Goal: Information Seeking & Learning: Find specific fact

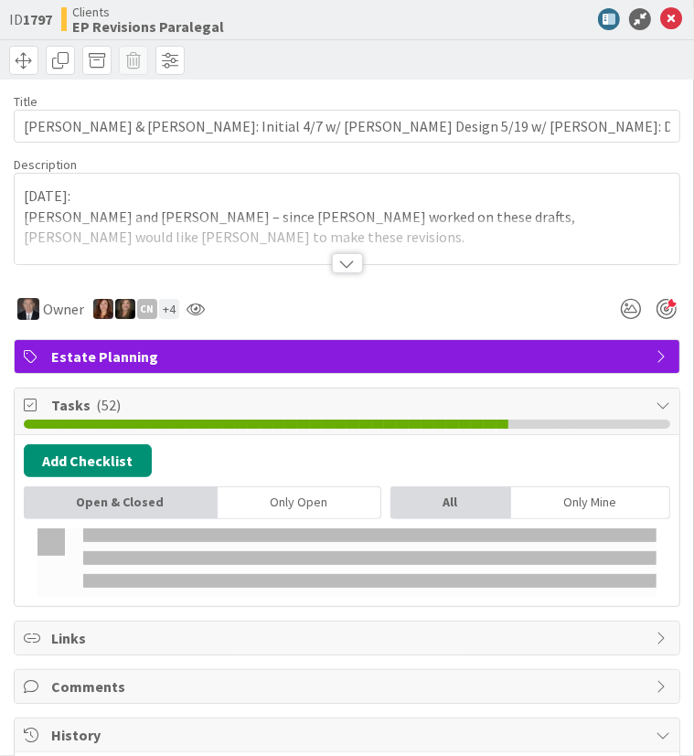
type input "[PERSON_NAME]"
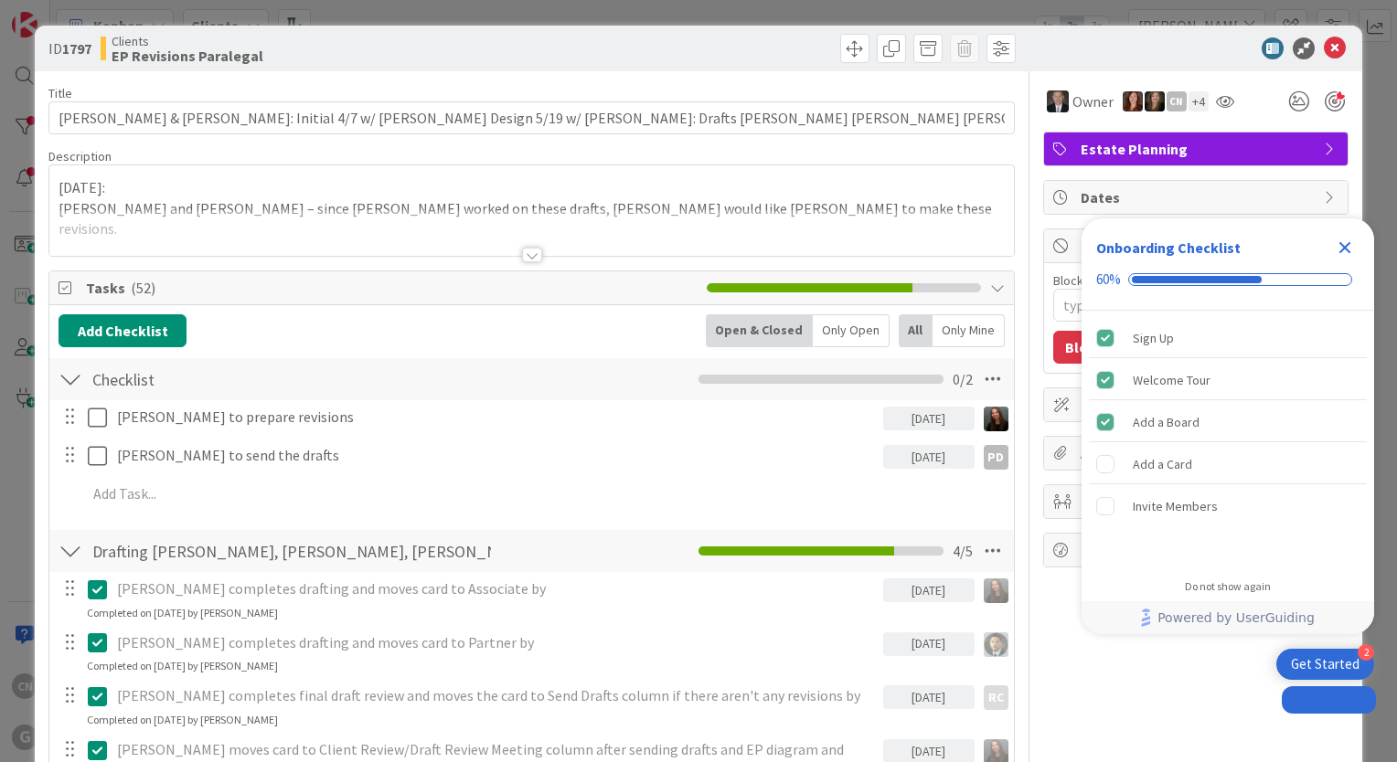
click at [473, 224] on div at bounding box center [531, 232] width 964 height 47
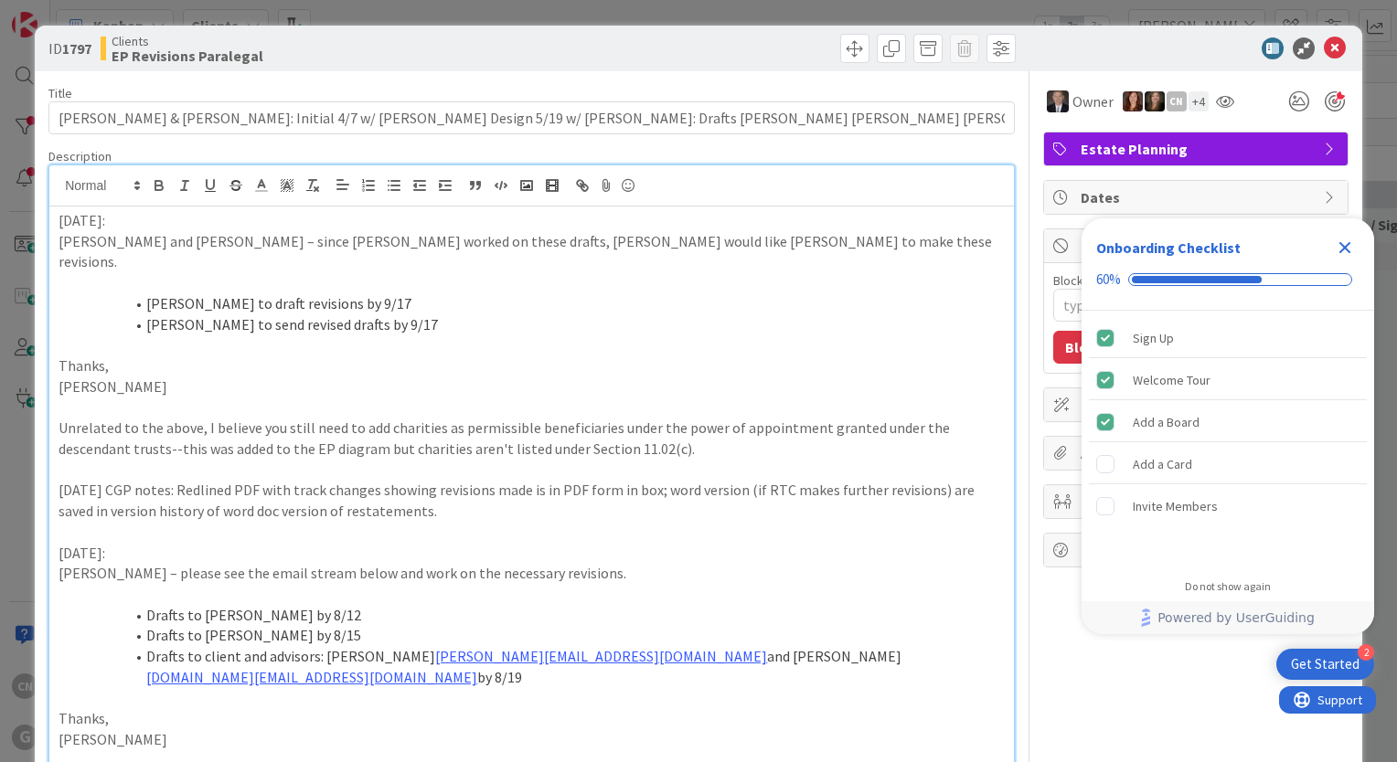
click at [58, 217] on p "9/10/25:" at bounding box center [531, 220] width 946 height 21
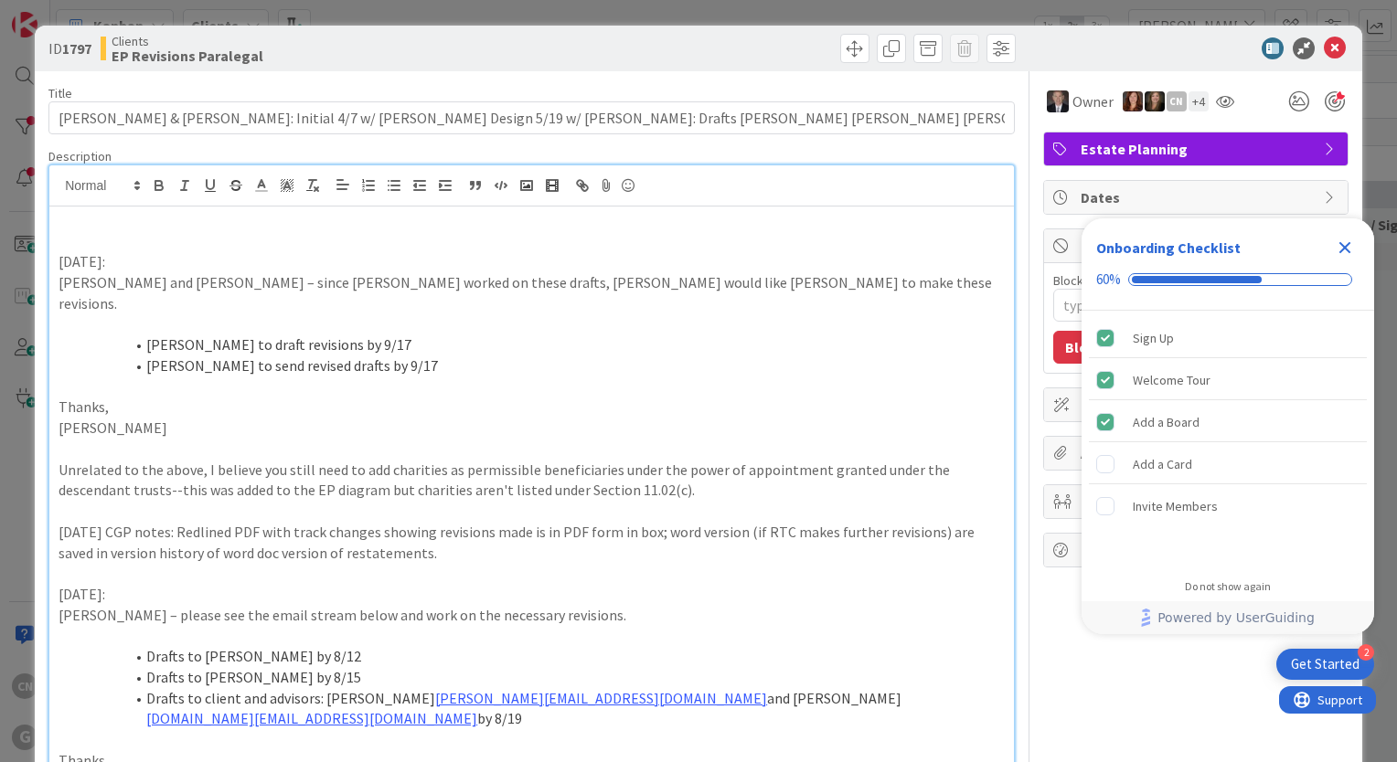
click at [106, 231] on p at bounding box center [531, 241] width 946 height 21
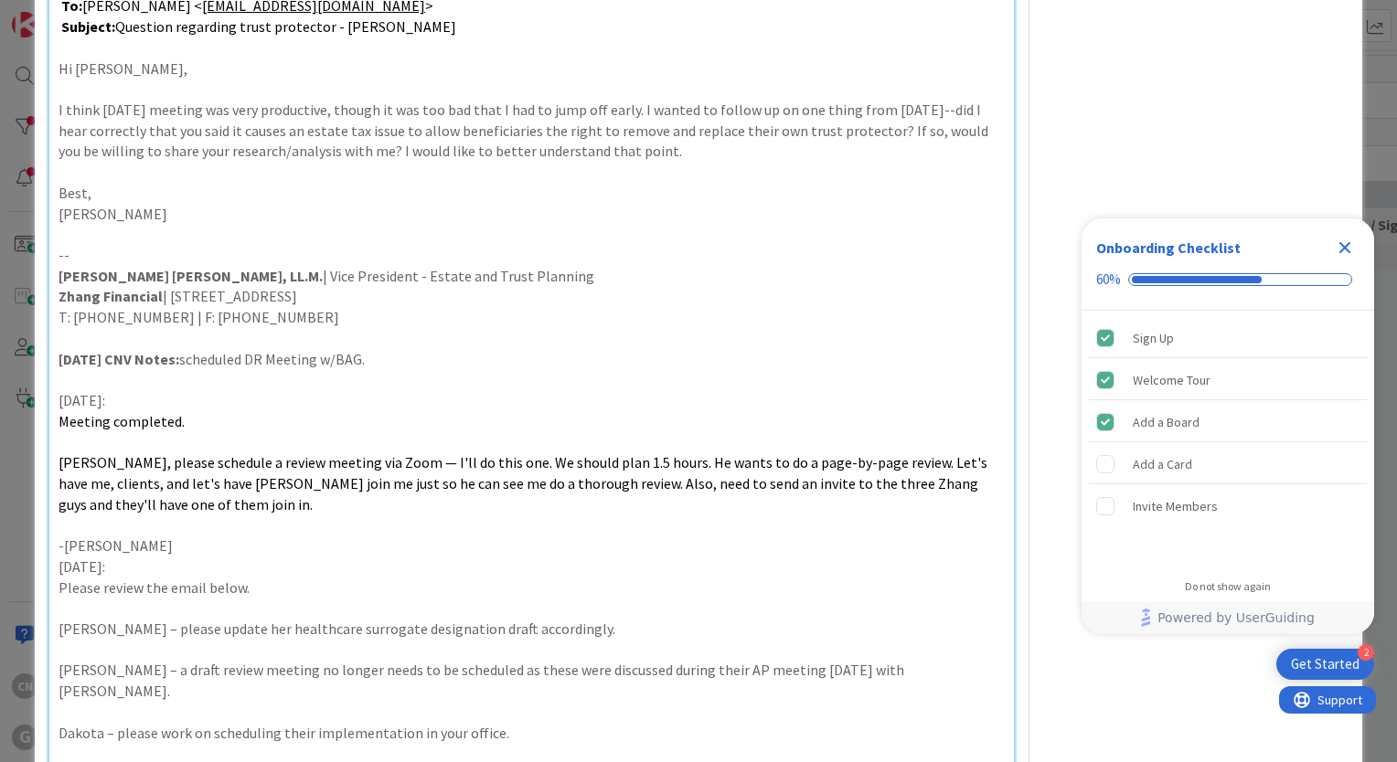
scroll to position [2103, 0]
drag, startPoint x: 1341, startPoint y: 254, endPoint x: 1152, endPoint y: 274, distance: 190.3
click at [693, 254] on icon "Close Checklist" at bounding box center [1344, 248] width 22 height 22
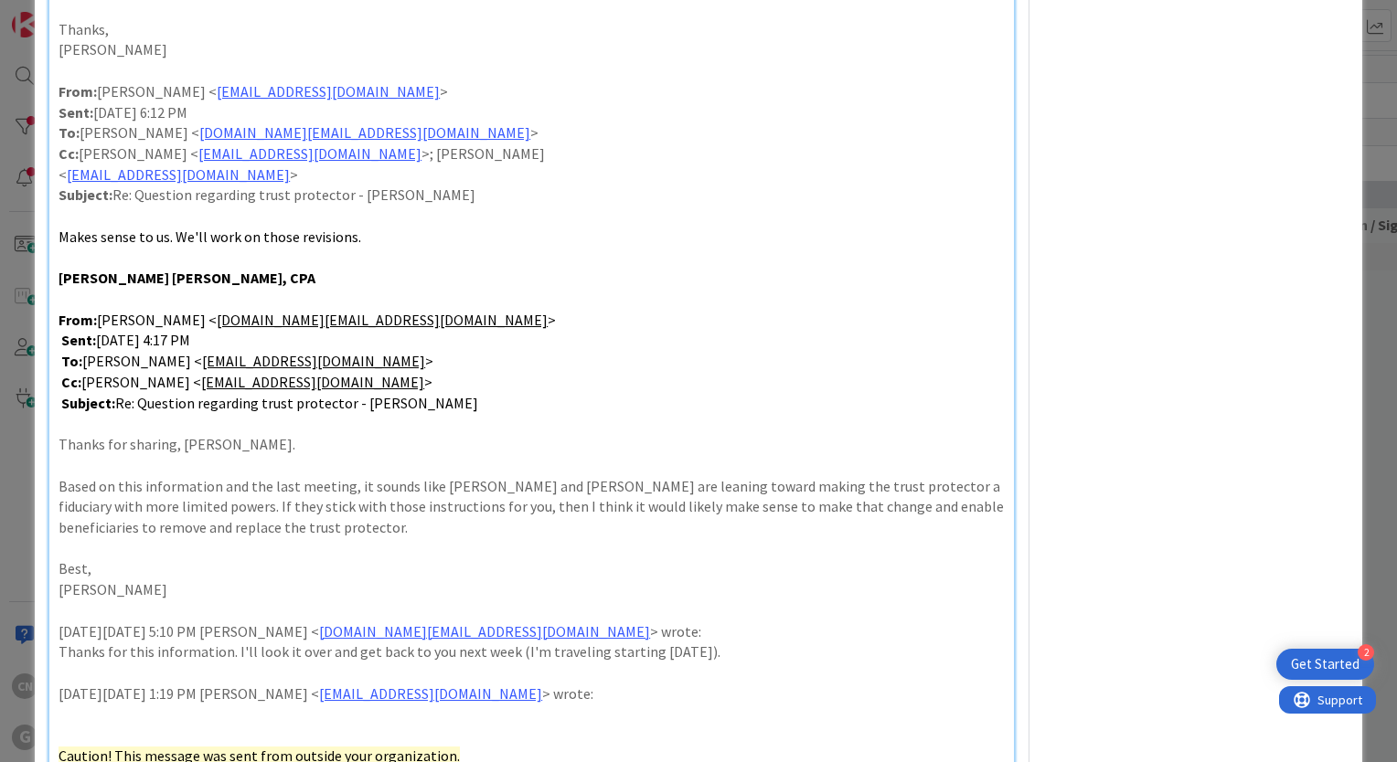
scroll to position [731, 0]
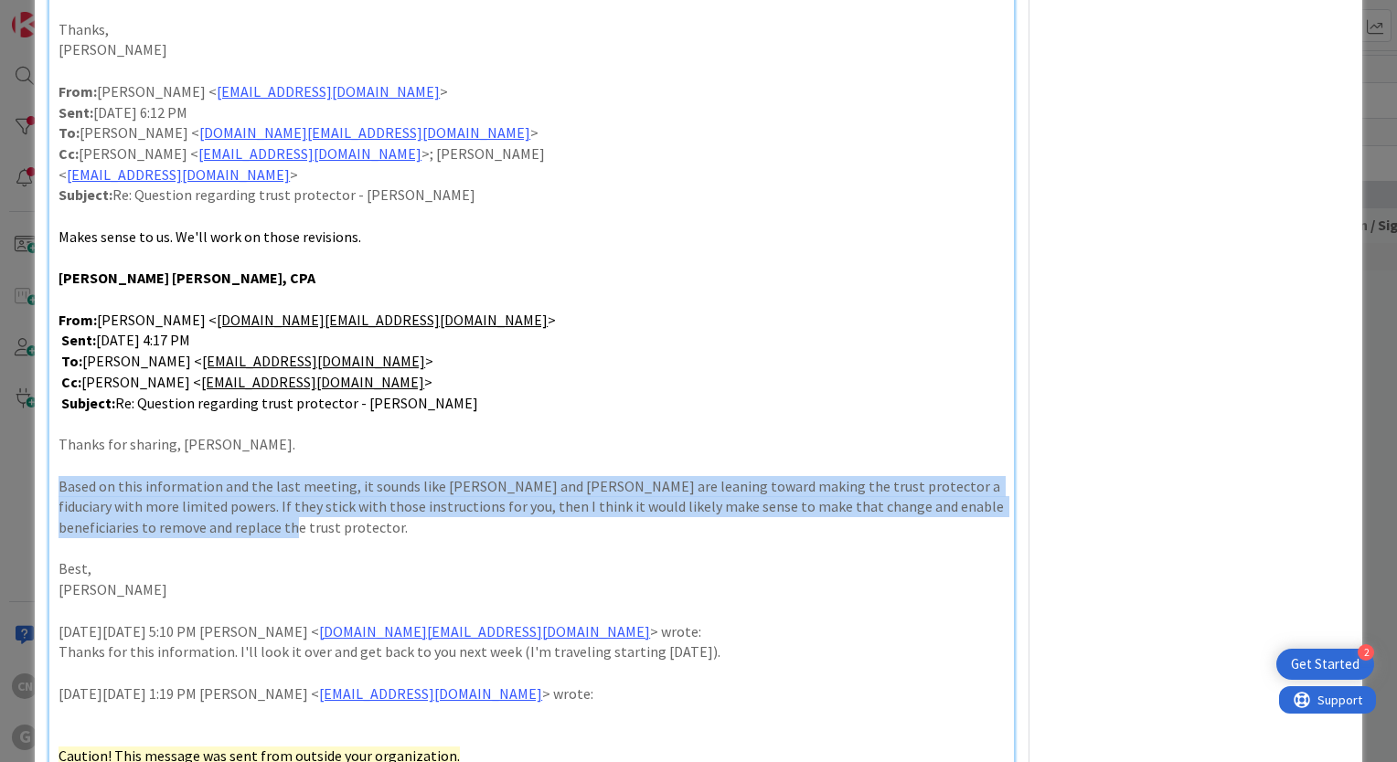
drag, startPoint x: 241, startPoint y: 489, endPoint x: 52, endPoint y: 440, distance: 195.5
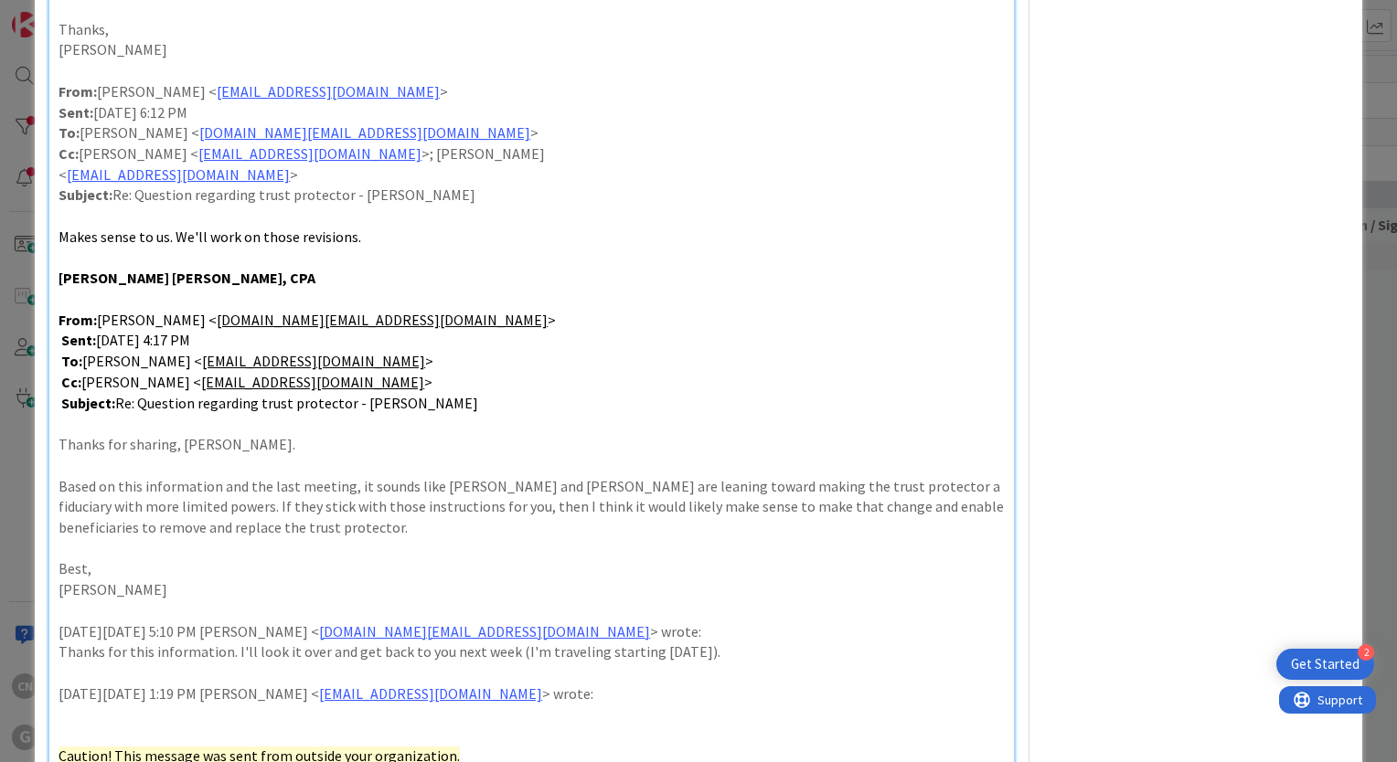
click at [275, 538] on p at bounding box center [531, 548] width 946 height 21
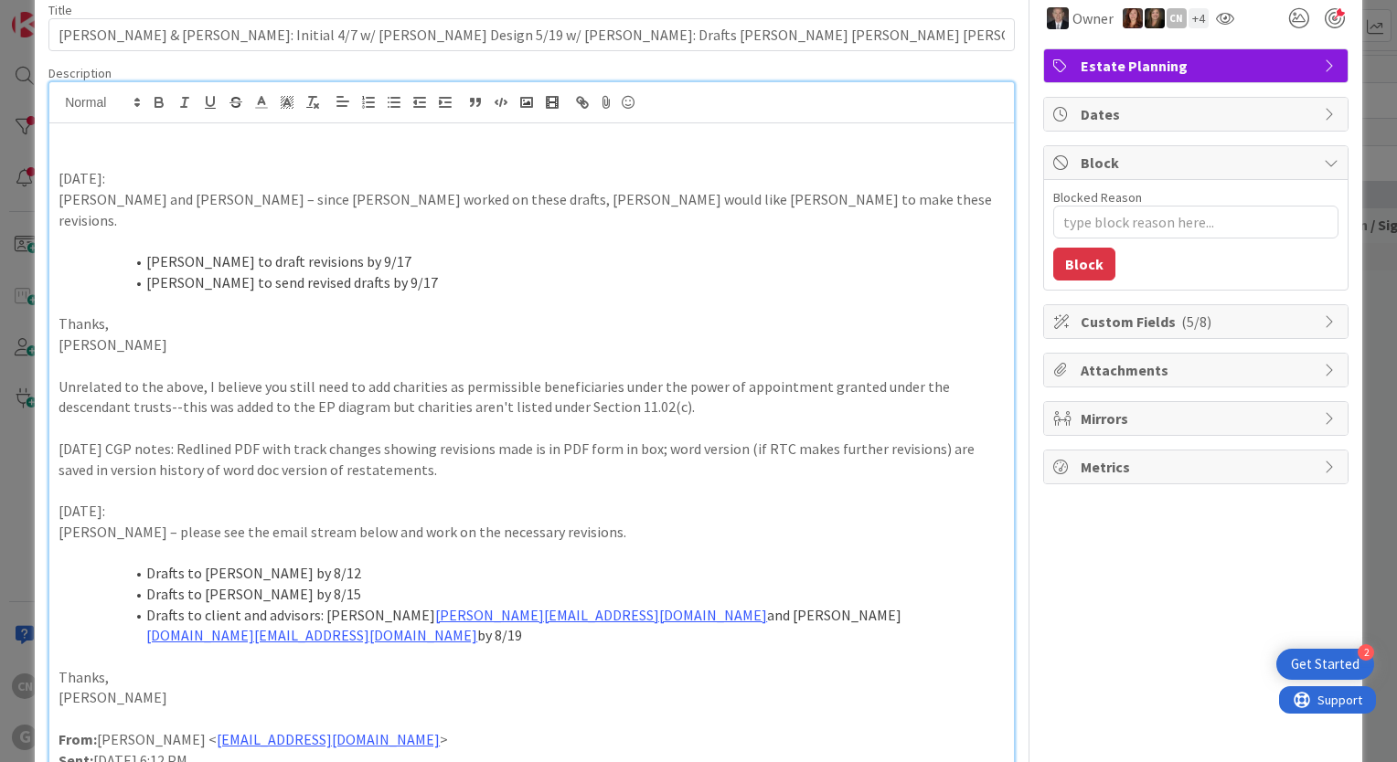
scroll to position [0, 0]
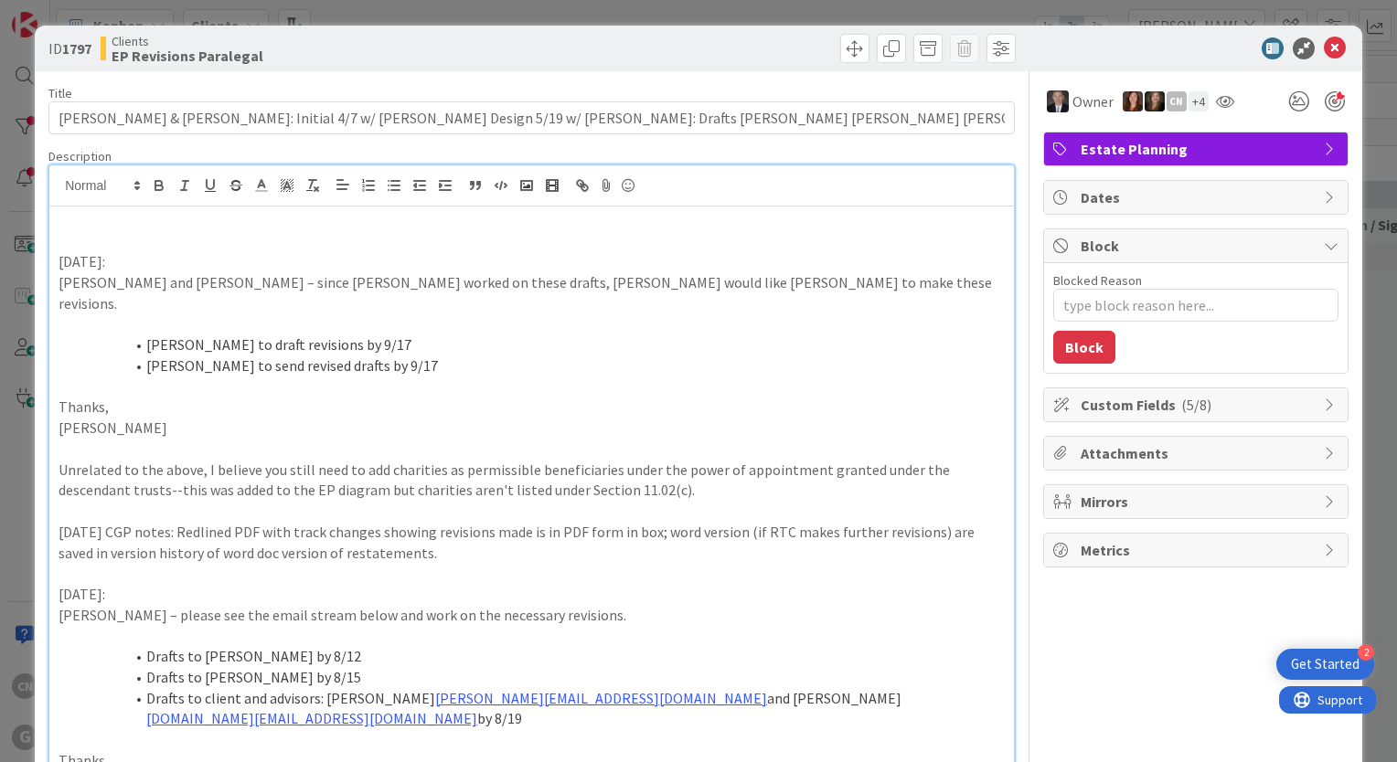
type textarea "x"
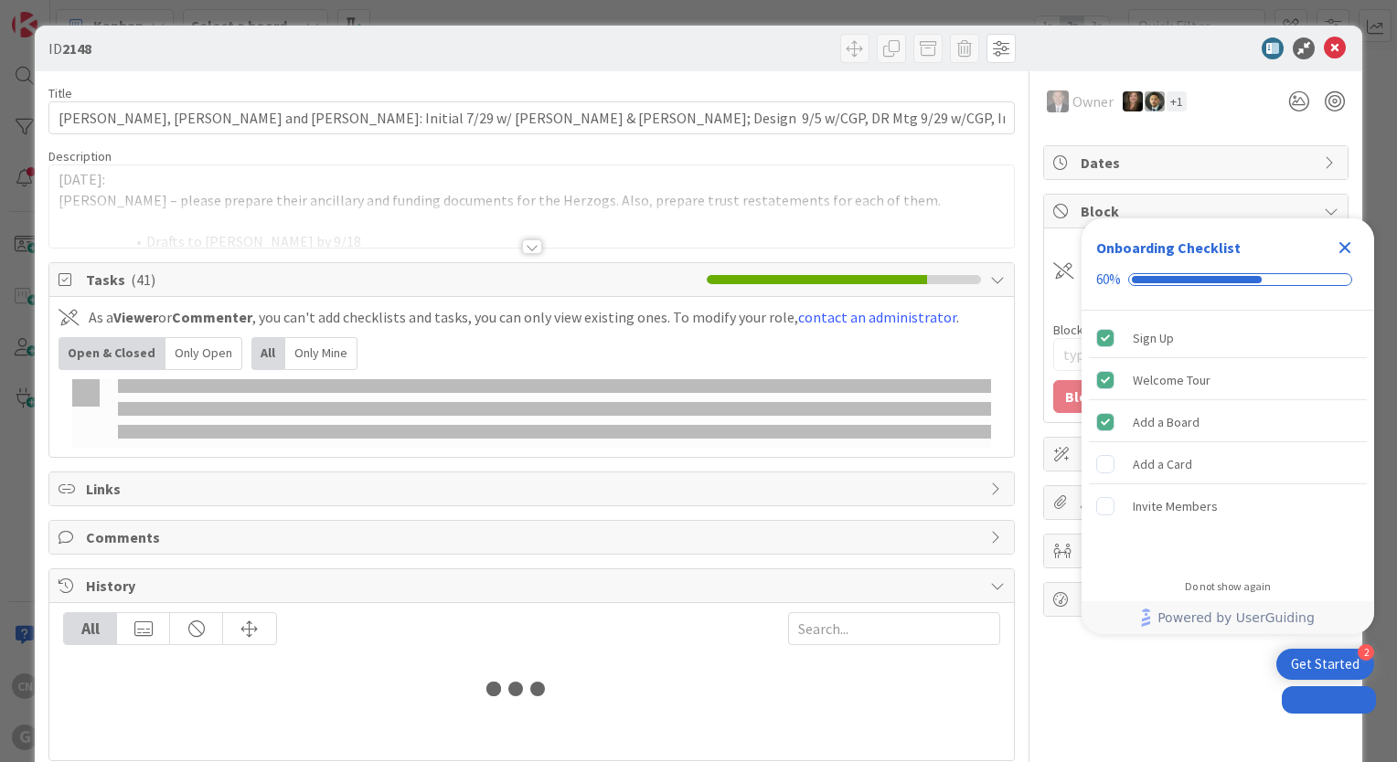
type input "[PERSON_NAME]"
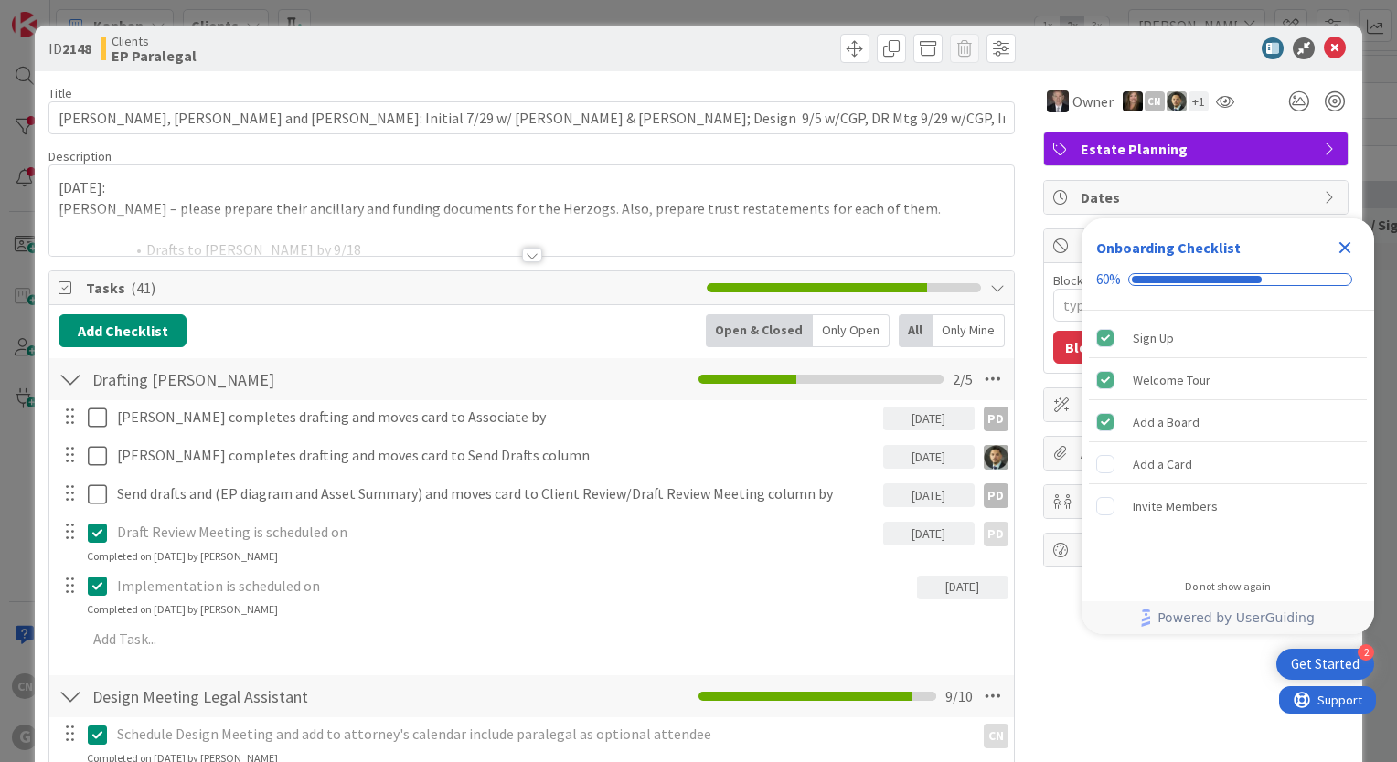
drag, startPoint x: 1345, startPoint y: 246, endPoint x: 0, endPoint y: 282, distance: 1345.8
click at [1344, 246] on icon "Close Checklist" at bounding box center [1345, 248] width 12 height 12
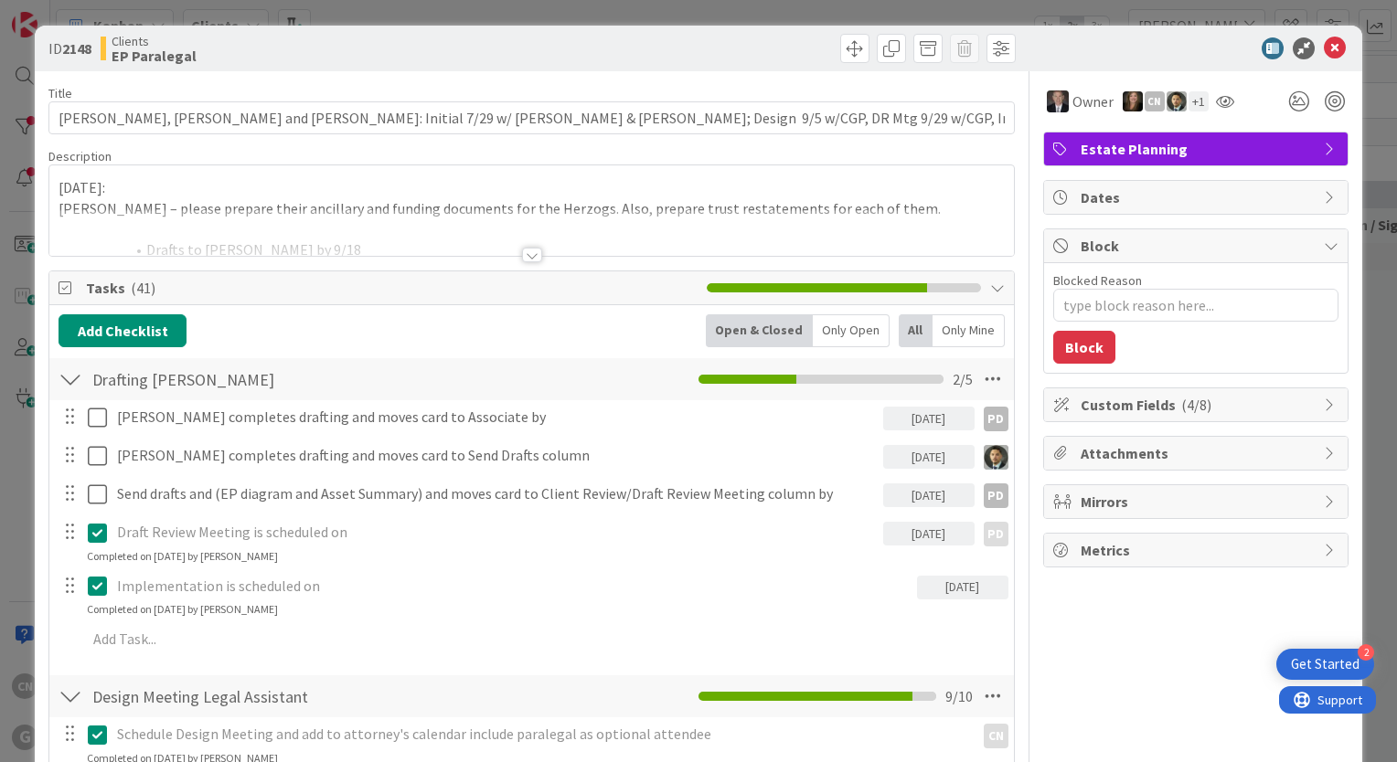
click at [58, 187] on p "9/11/2025:" at bounding box center [531, 187] width 946 height 21
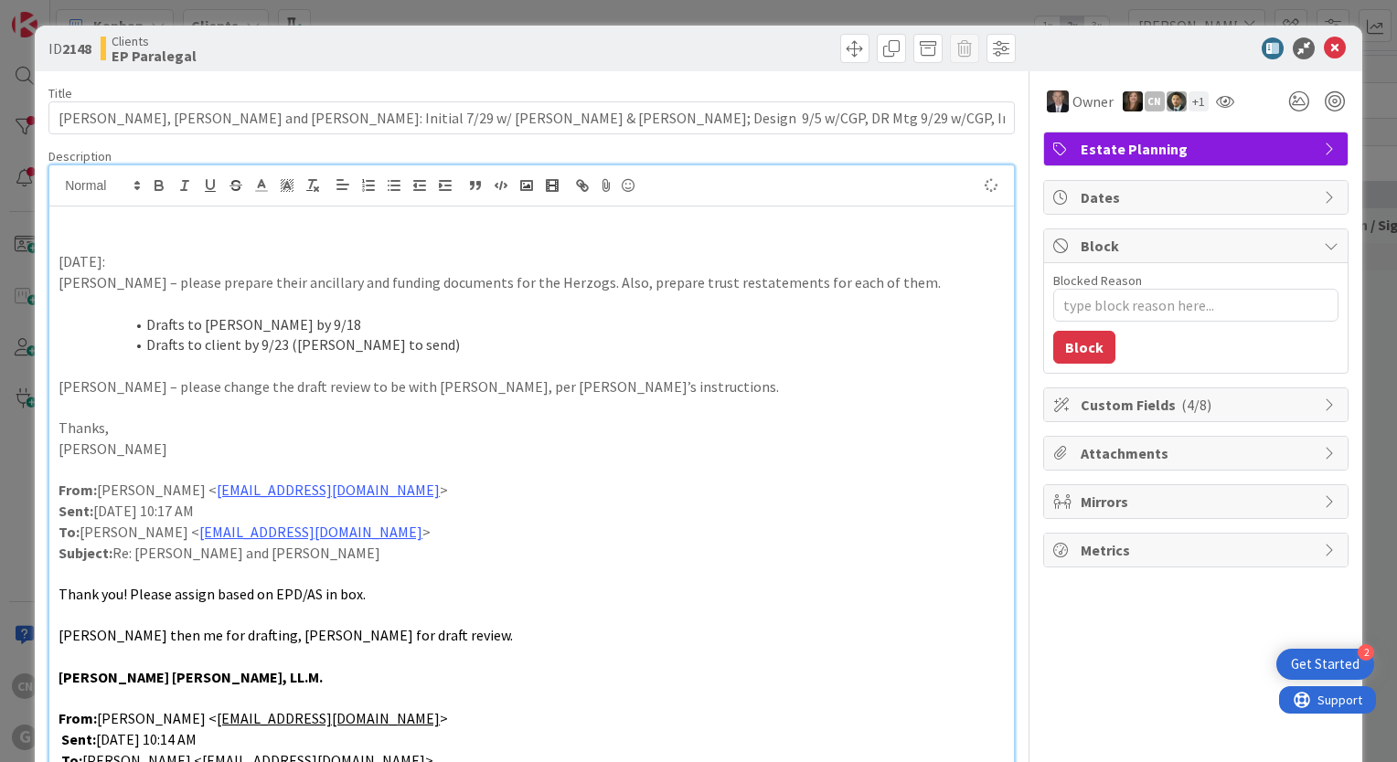
type textarea "x"
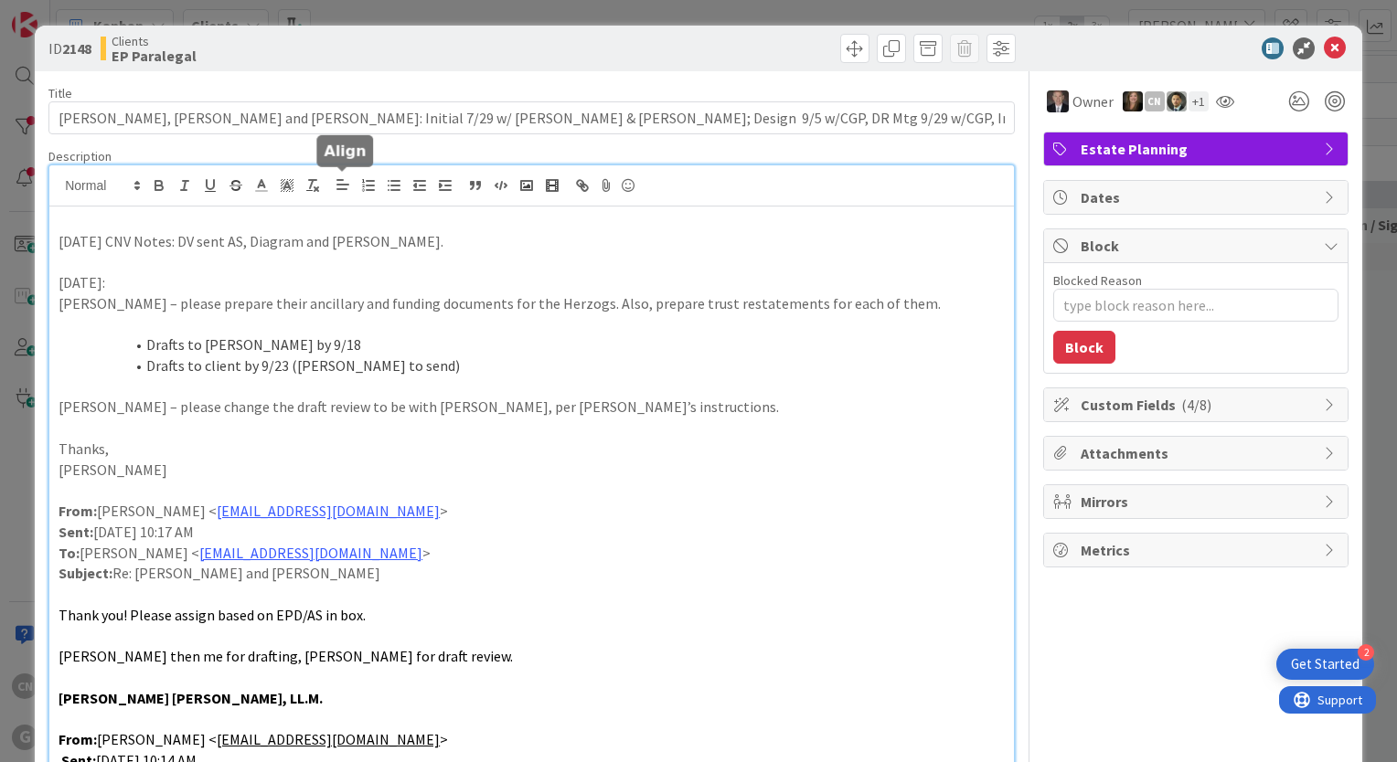
type textarea "x"
click at [1327, 50] on icon at bounding box center [1334, 48] width 22 height 22
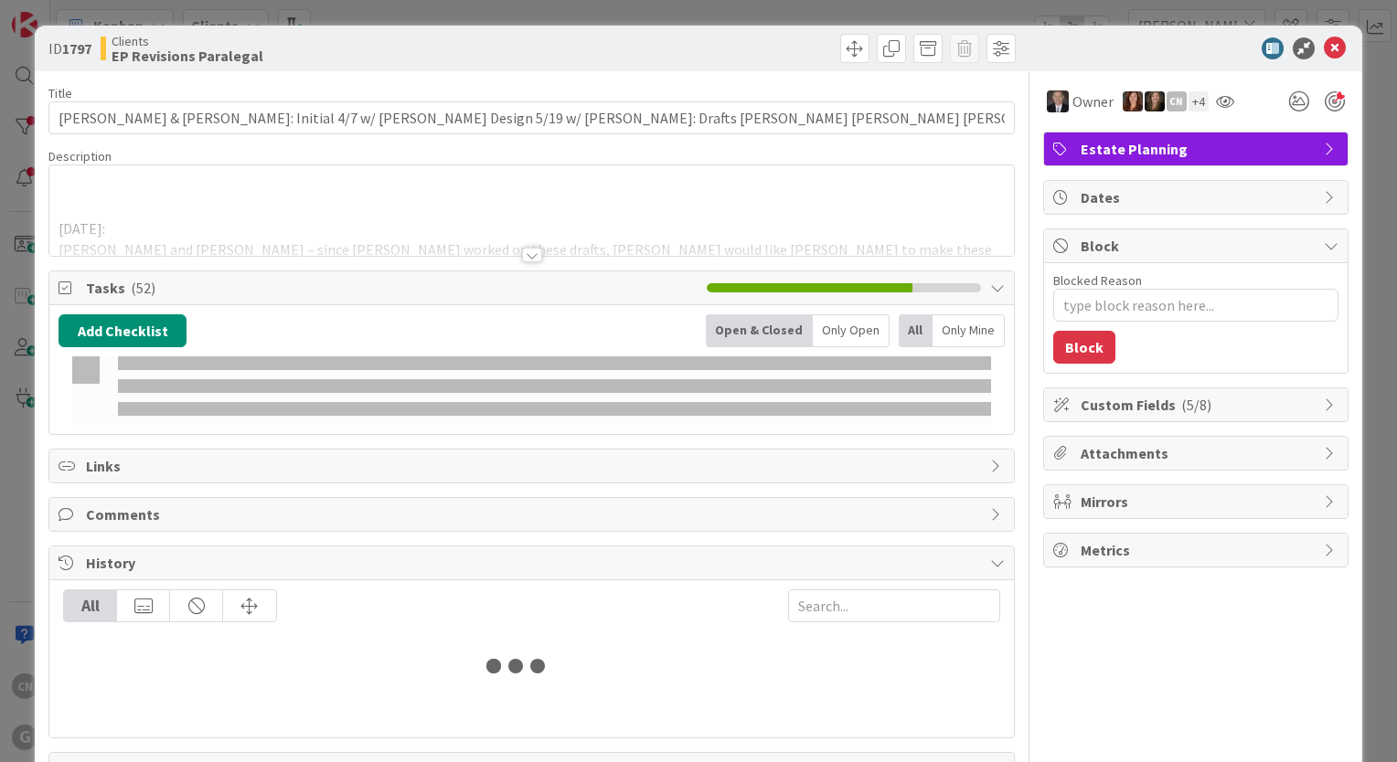
type input "[PERSON_NAME]"
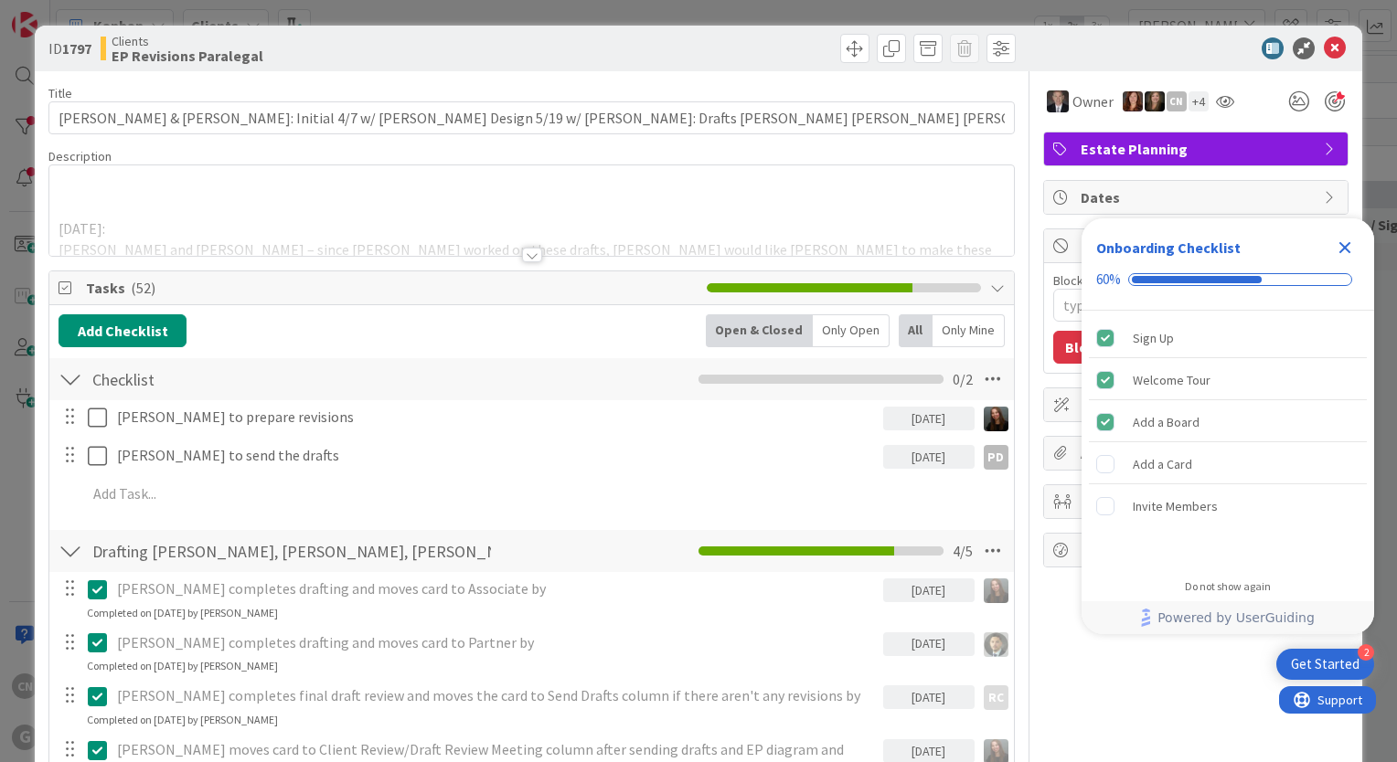
type textarea "x"
click at [1350, 251] on icon "Close Checklist" at bounding box center [1344, 248] width 22 height 22
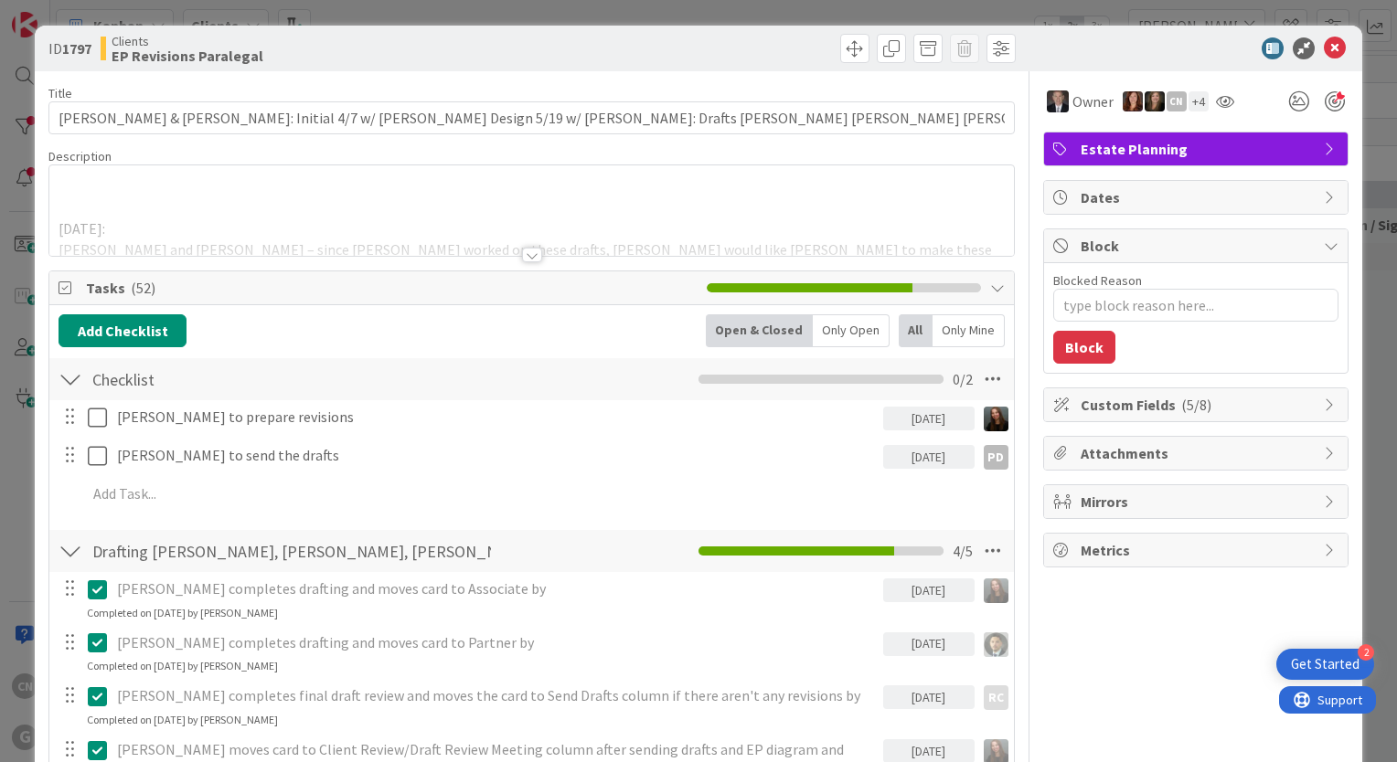
click at [522, 252] on div at bounding box center [532, 255] width 20 height 15
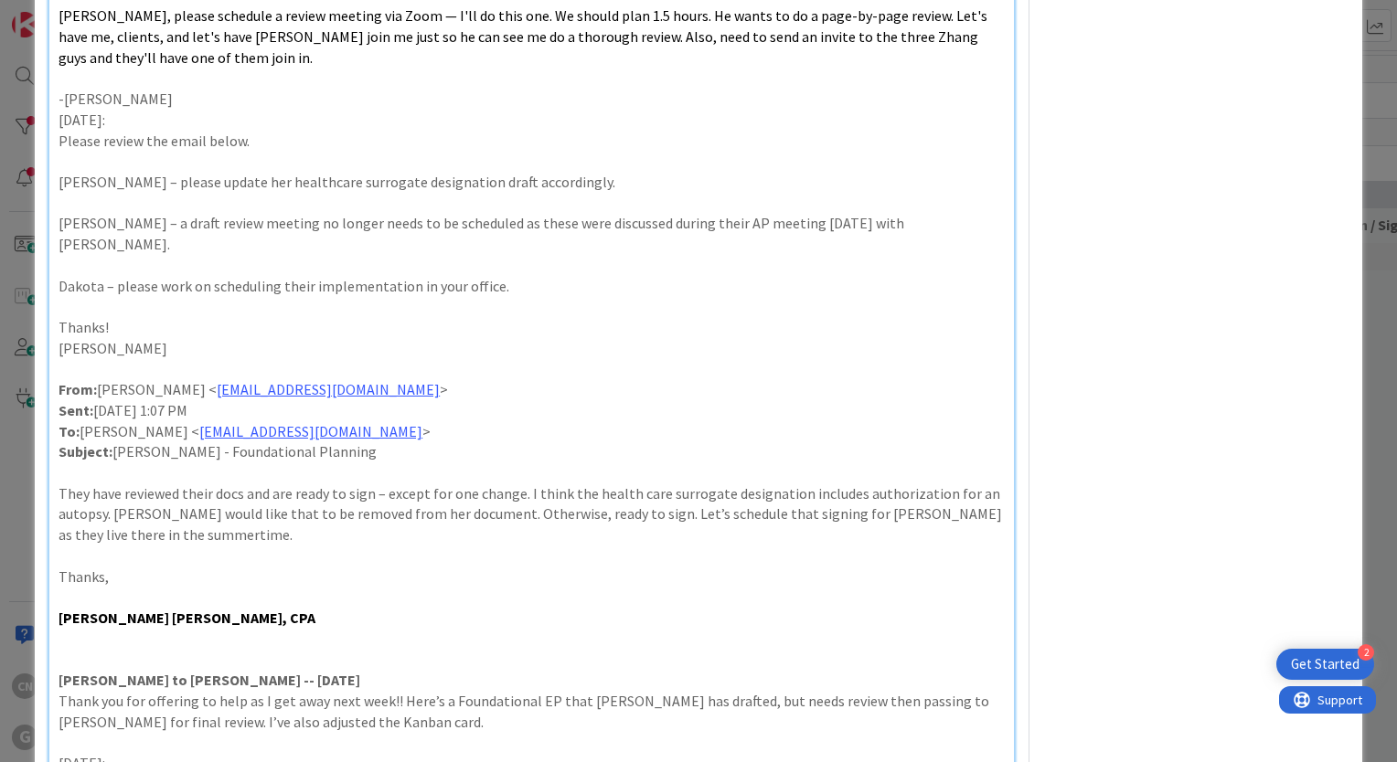
scroll to position [2552, 0]
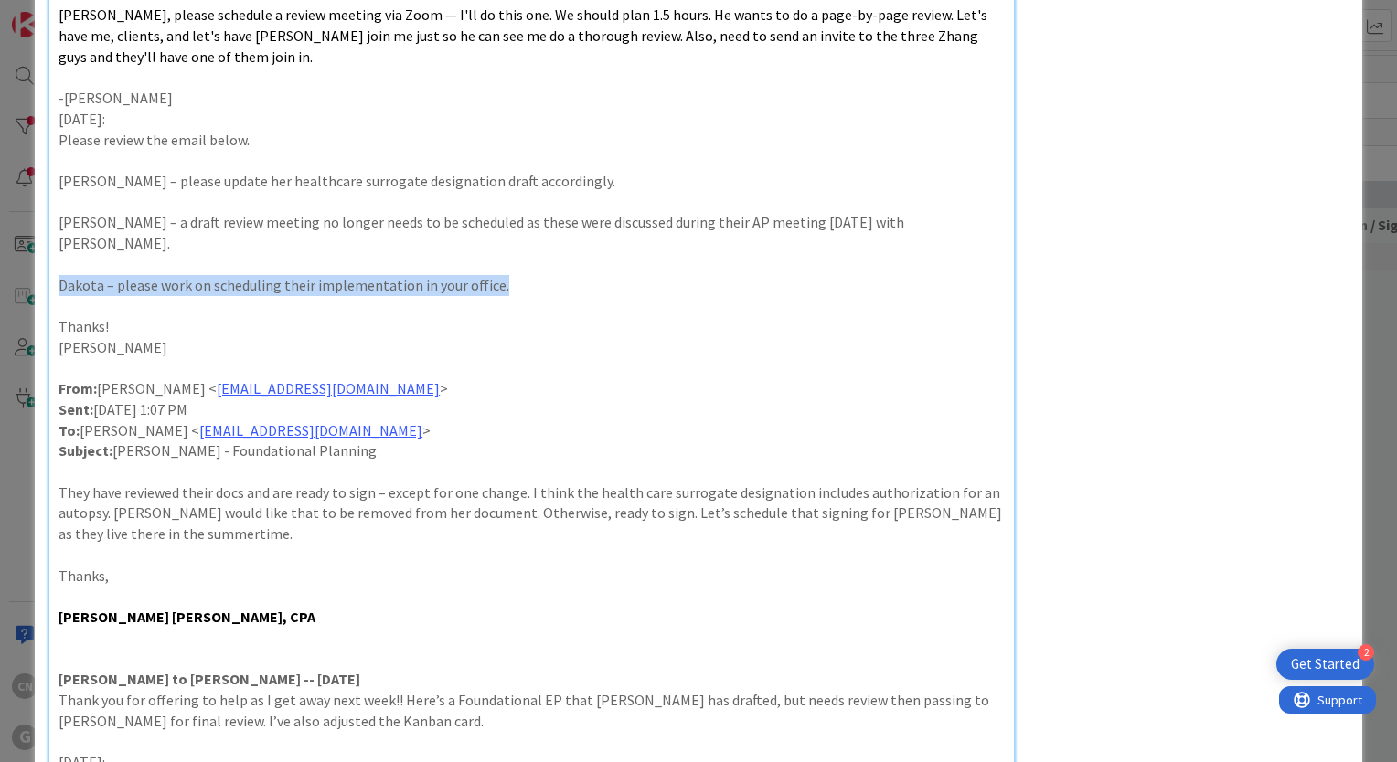
drag, startPoint x: 508, startPoint y: 200, endPoint x: 58, endPoint y: 199, distance: 449.7
copy p "Dakota – please work on scheduling their implementation in your office."
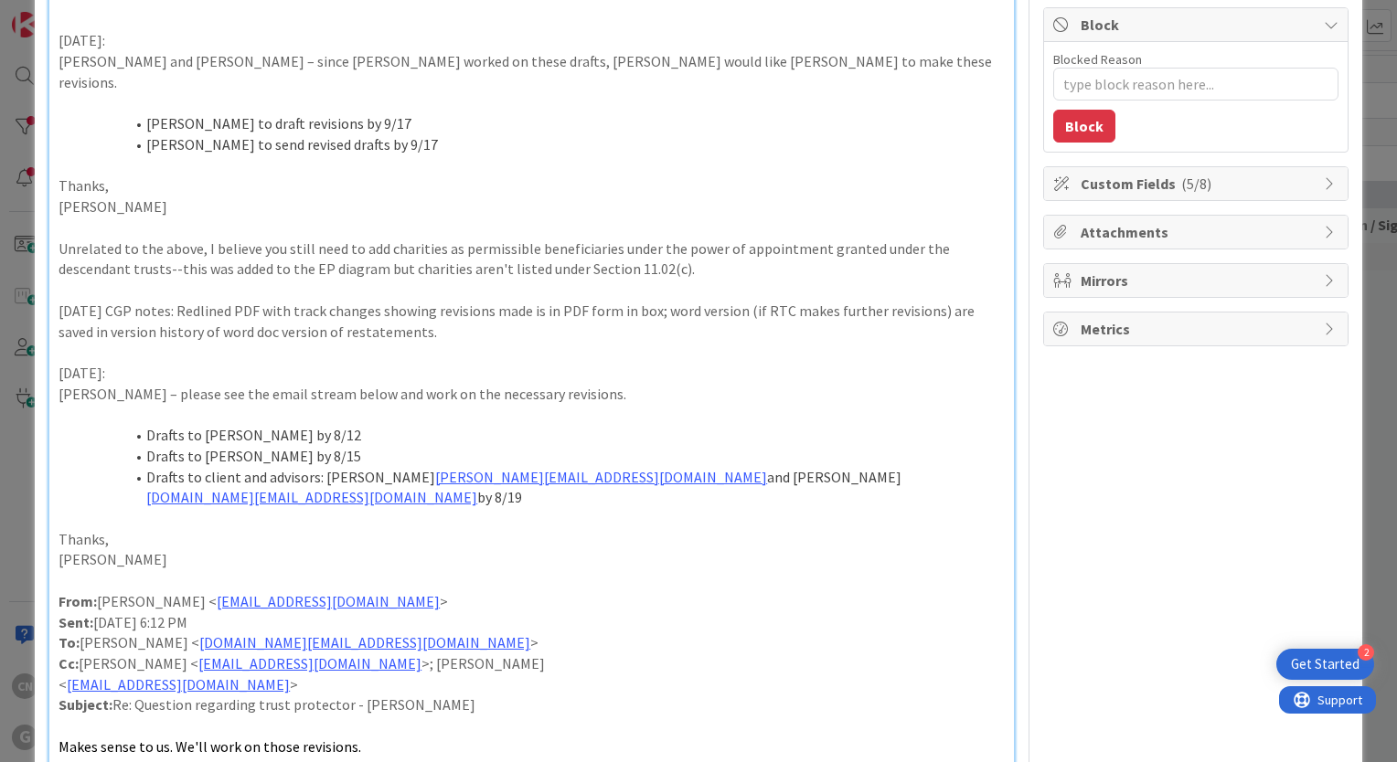
scroll to position [94, 0]
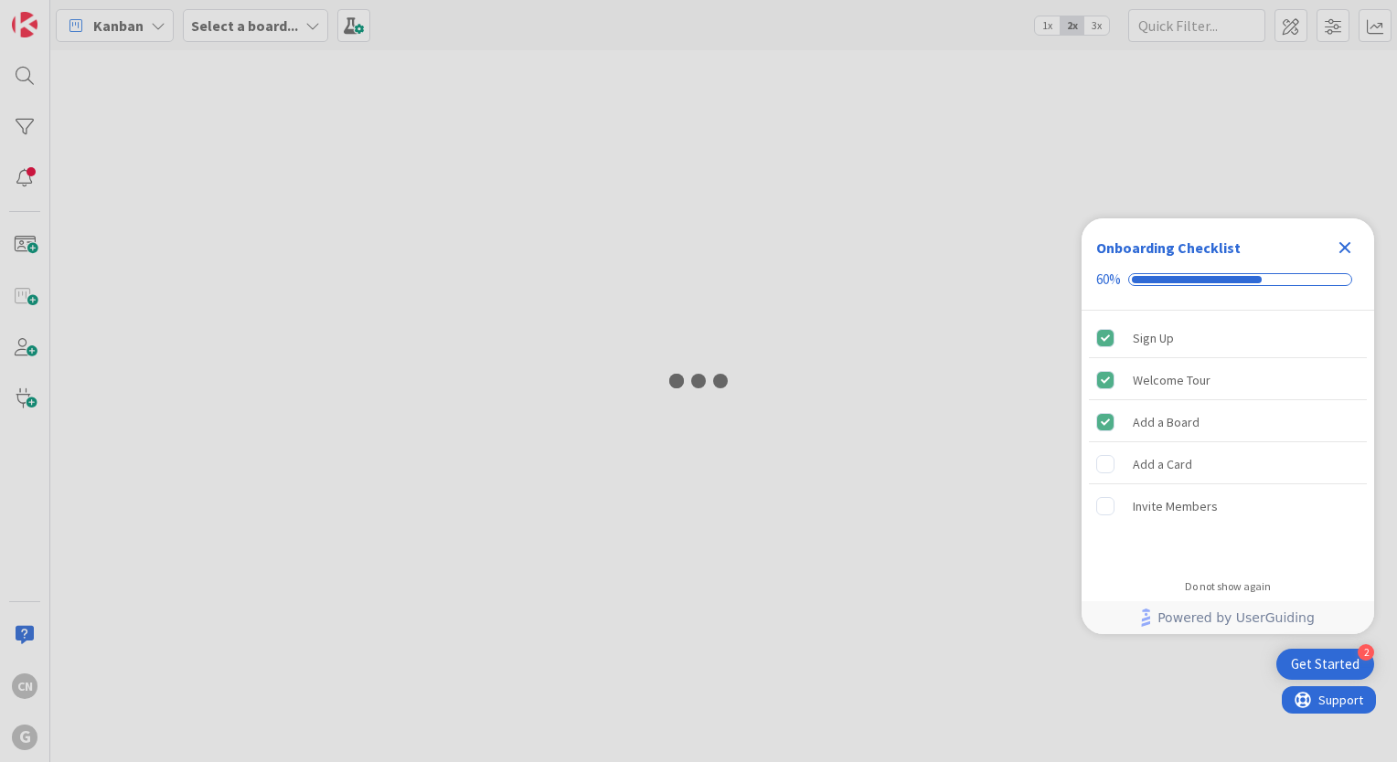
type input "[PERSON_NAME]"
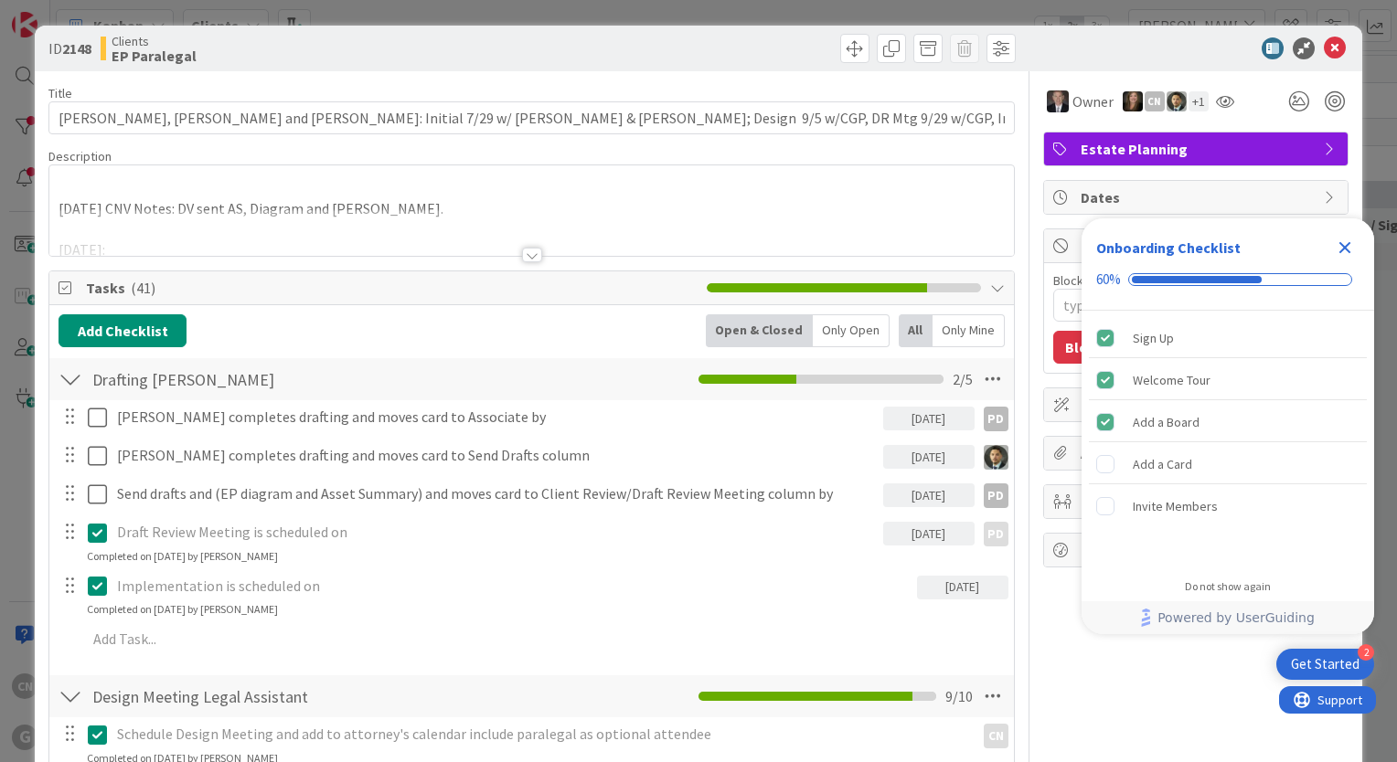
type textarea "x"
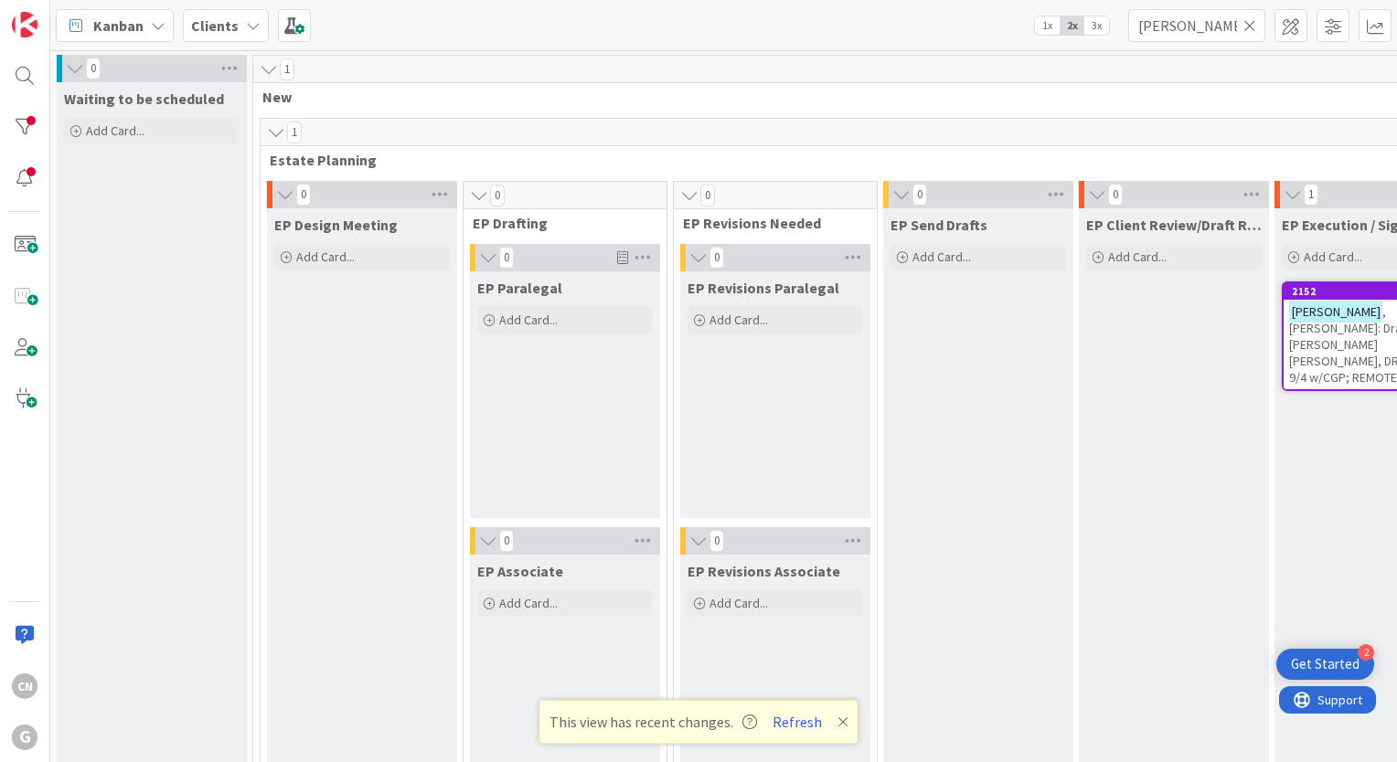
click at [1339, 317] on span ", [PERSON_NAME]: Drafts [PERSON_NAME] [PERSON_NAME], DR Meeting 9/4 w/CGP; REMO…" at bounding box center [1367, 344] width 157 height 82
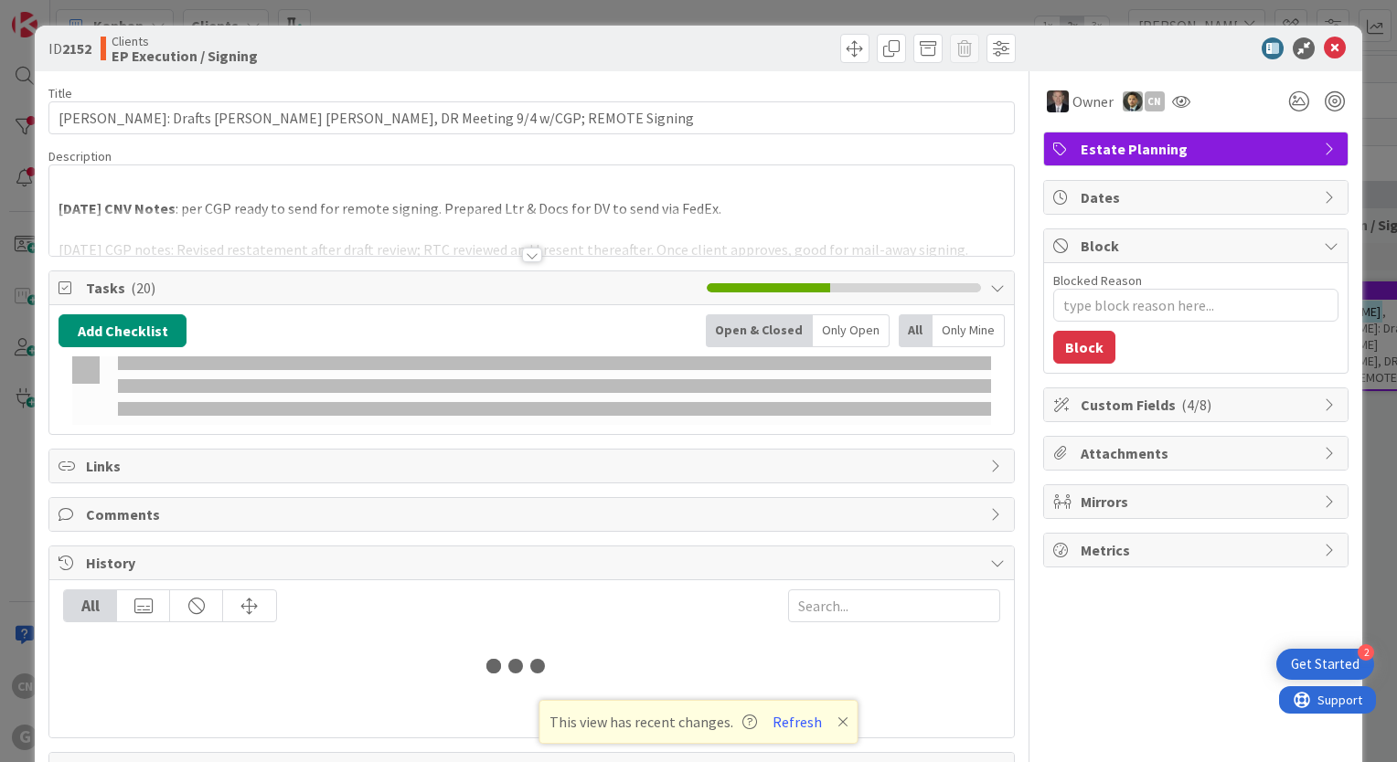
type textarea "x"
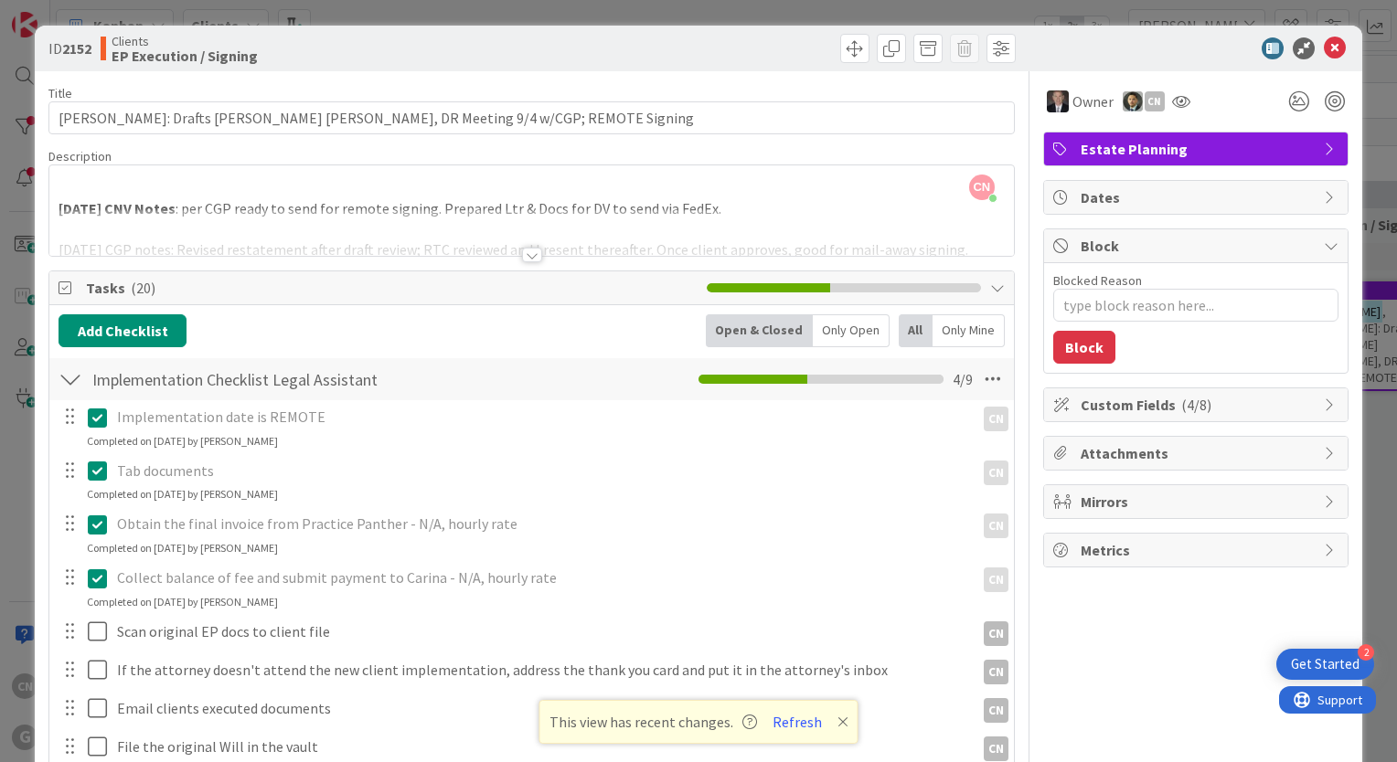
click at [735, 203] on div "CN [PERSON_NAME] just joined [DATE] CNV Notes : per CGP ready to send for remot…" at bounding box center [531, 210] width 964 height 90
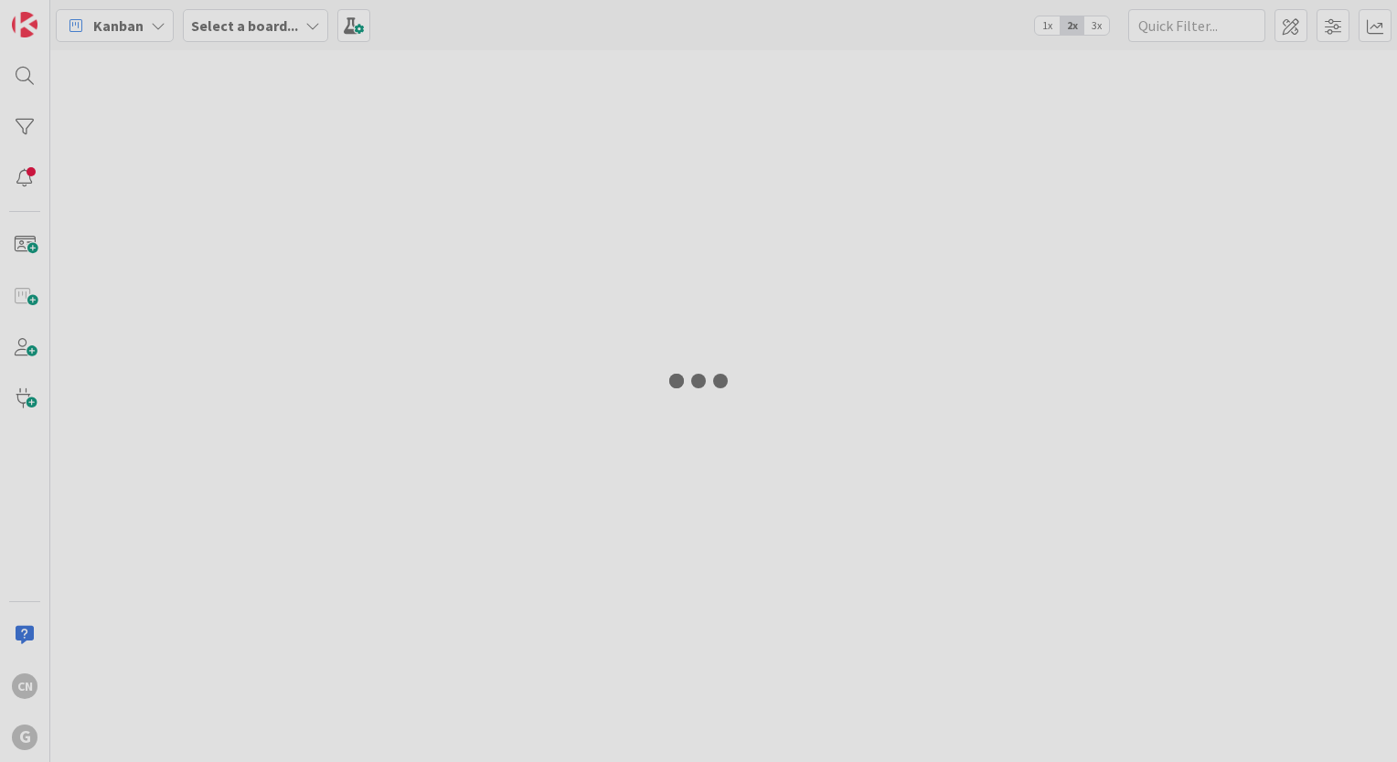
type input "westphal"
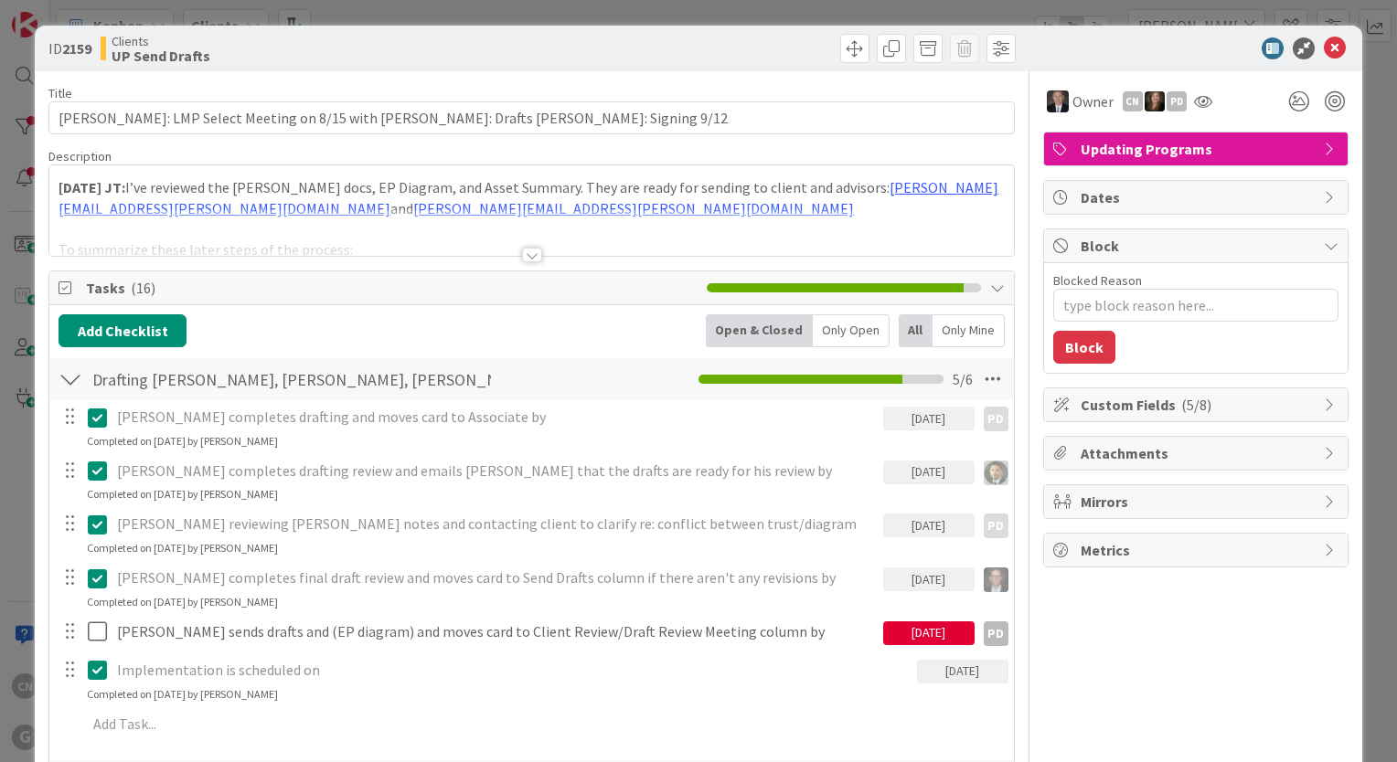
type textarea "x"
click at [1102, 648] on div "Owner CN PD Updating Programs Dates Block Blocked Reason 0 / 256 Block Custom F…" at bounding box center [1195, 776] width 305 height 1411
click at [1323, 48] on icon at bounding box center [1334, 48] width 22 height 22
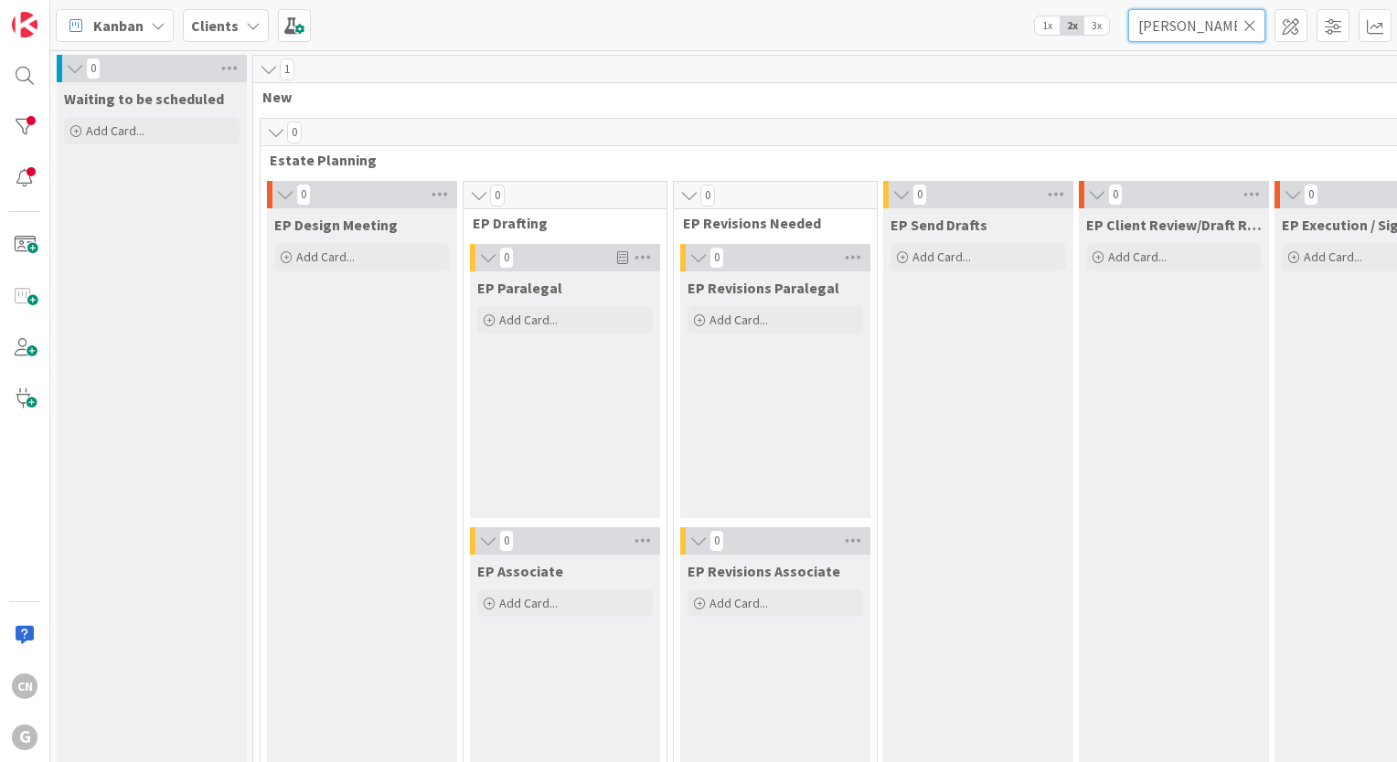
drag, startPoint x: 1199, startPoint y: 30, endPoint x: 1026, endPoint y: 29, distance: 172.7
click at [1026, 29] on div "Kanban Clients 1x 2x 3x westphal" at bounding box center [723, 25] width 1346 height 50
type input "hall"
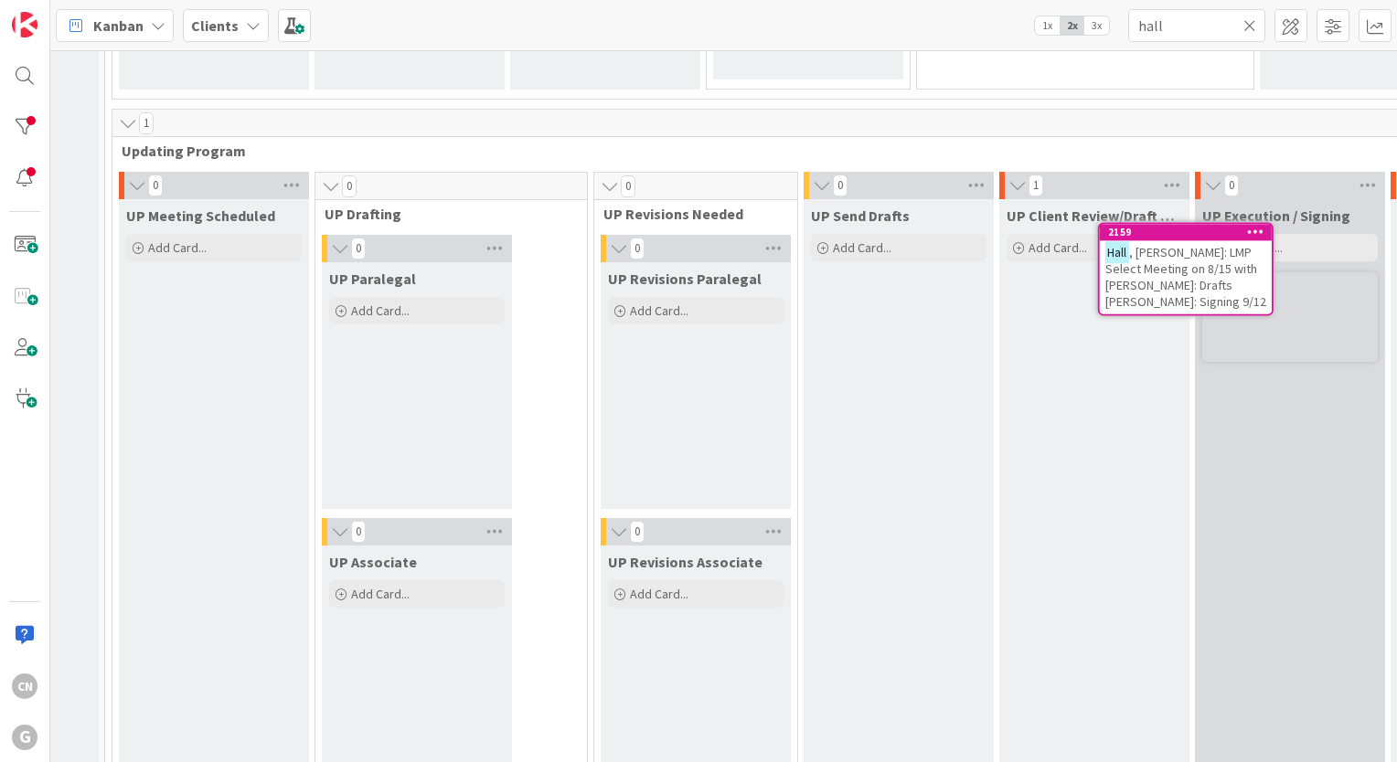
scroll to position [2568, 148]
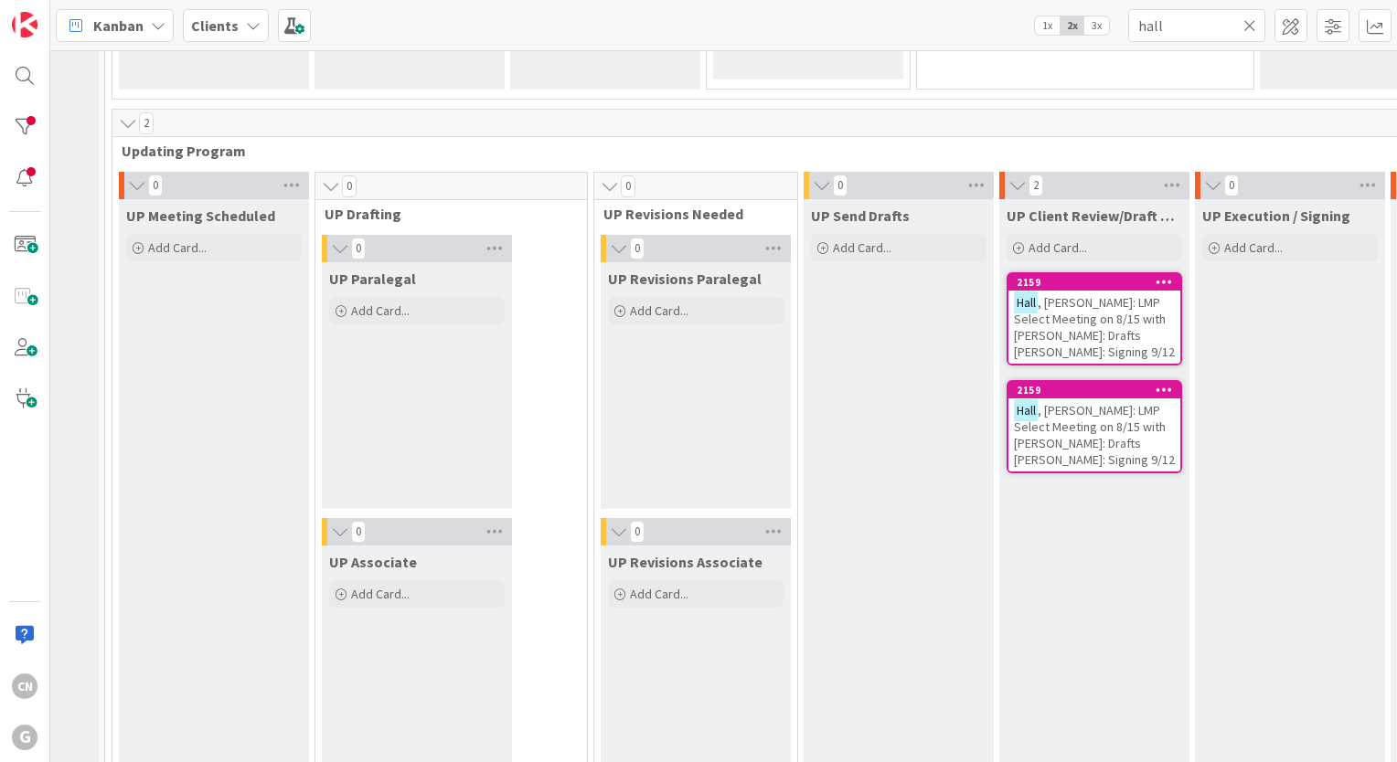
drag, startPoint x: 1098, startPoint y: 386, endPoint x: 1021, endPoint y: 406, distance: 79.4
click at [1021, 406] on span ", [PERSON_NAME]: LMP Select Meeting on 8/15 with [PERSON_NAME]: Drafts [PERSON_…" at bounding box center [1094, 435] width 161 height 66
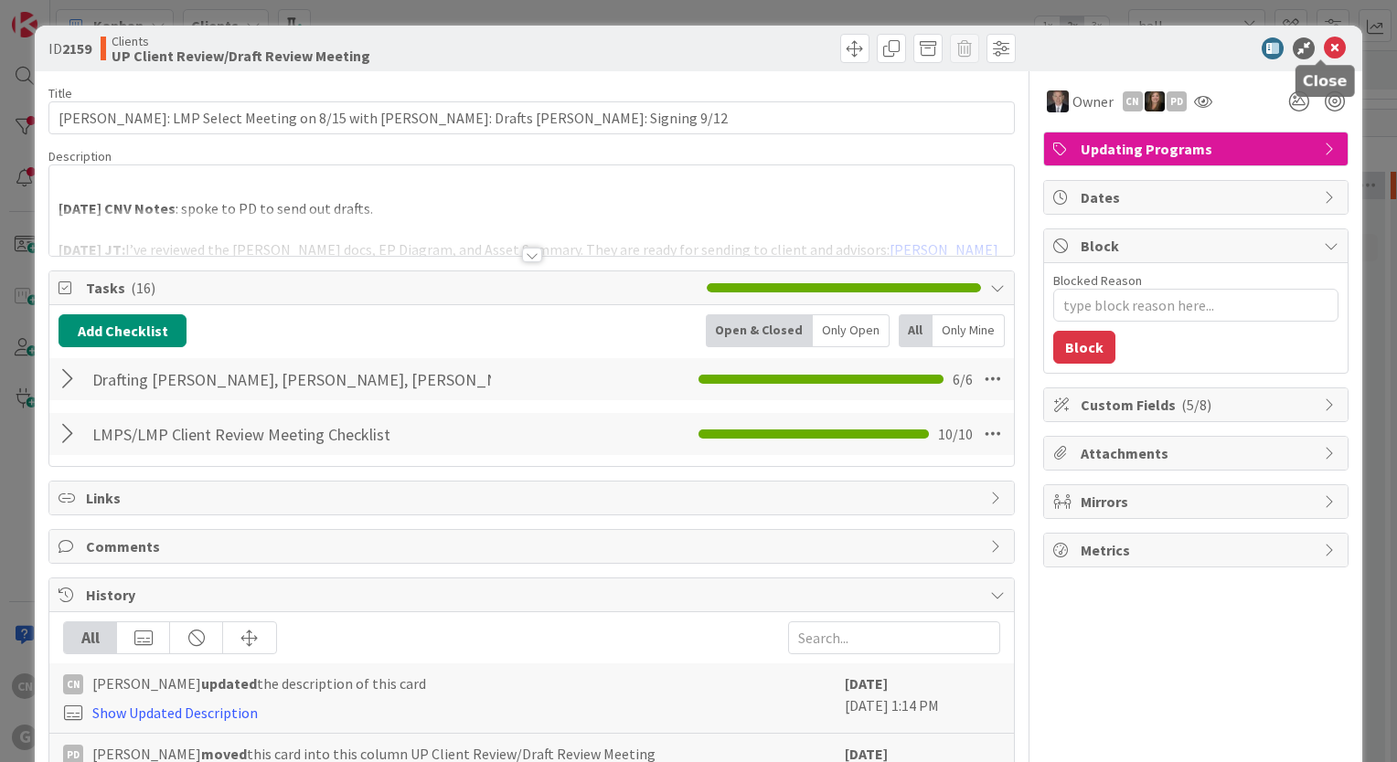
click at [1324, 48] on icon at bounding box center [1334, 48] width 22 height 22
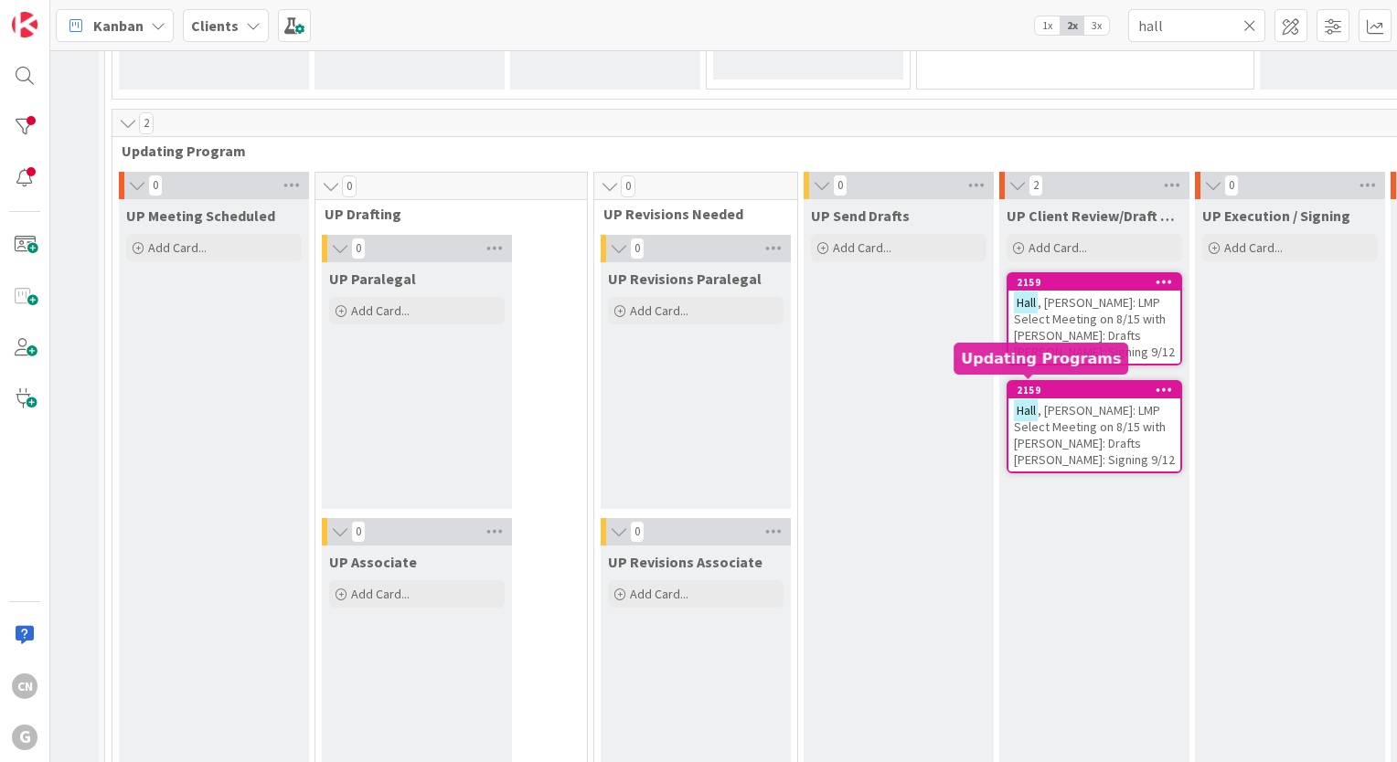
drag, startPoint x: 1028, startPoint y: 389, endPoint x: 1002, endPoint y: 570, distance: 182.9
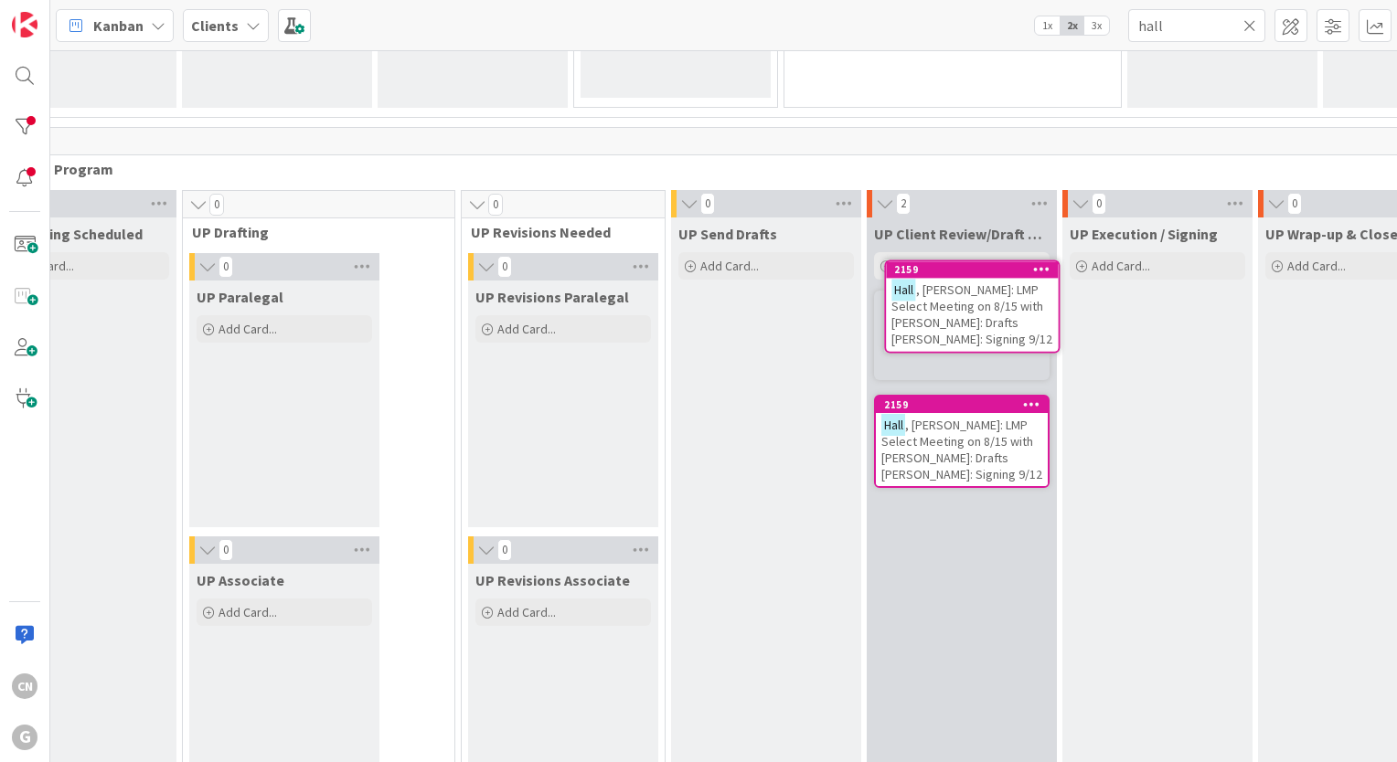
scroll to position [2529, 281]
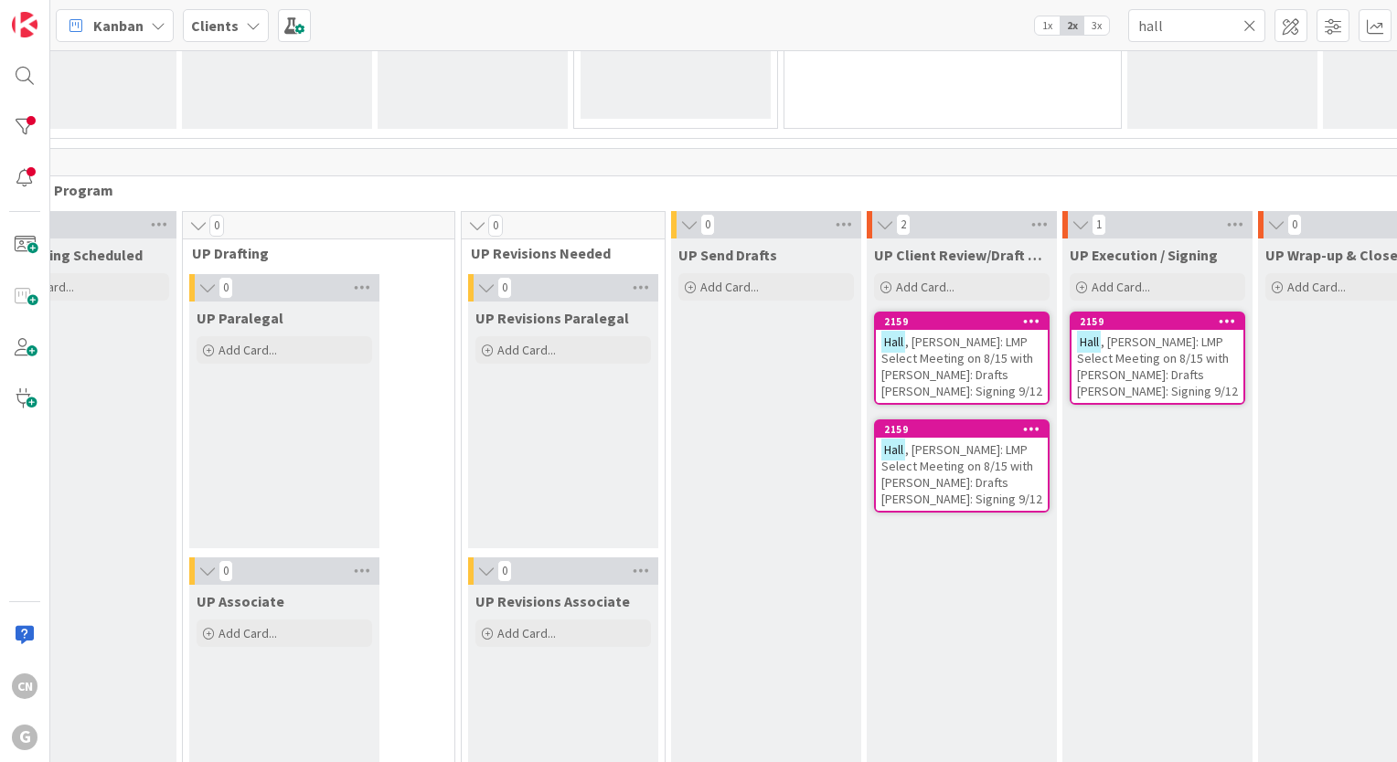
click at [882, 364] on span ", [PERSON_NAME]: LMP Select Meeting on 8/15 with [PERSON_NAME]: Drafts [PERSON_…" at bounding box center [961, 367] width 161 height 66
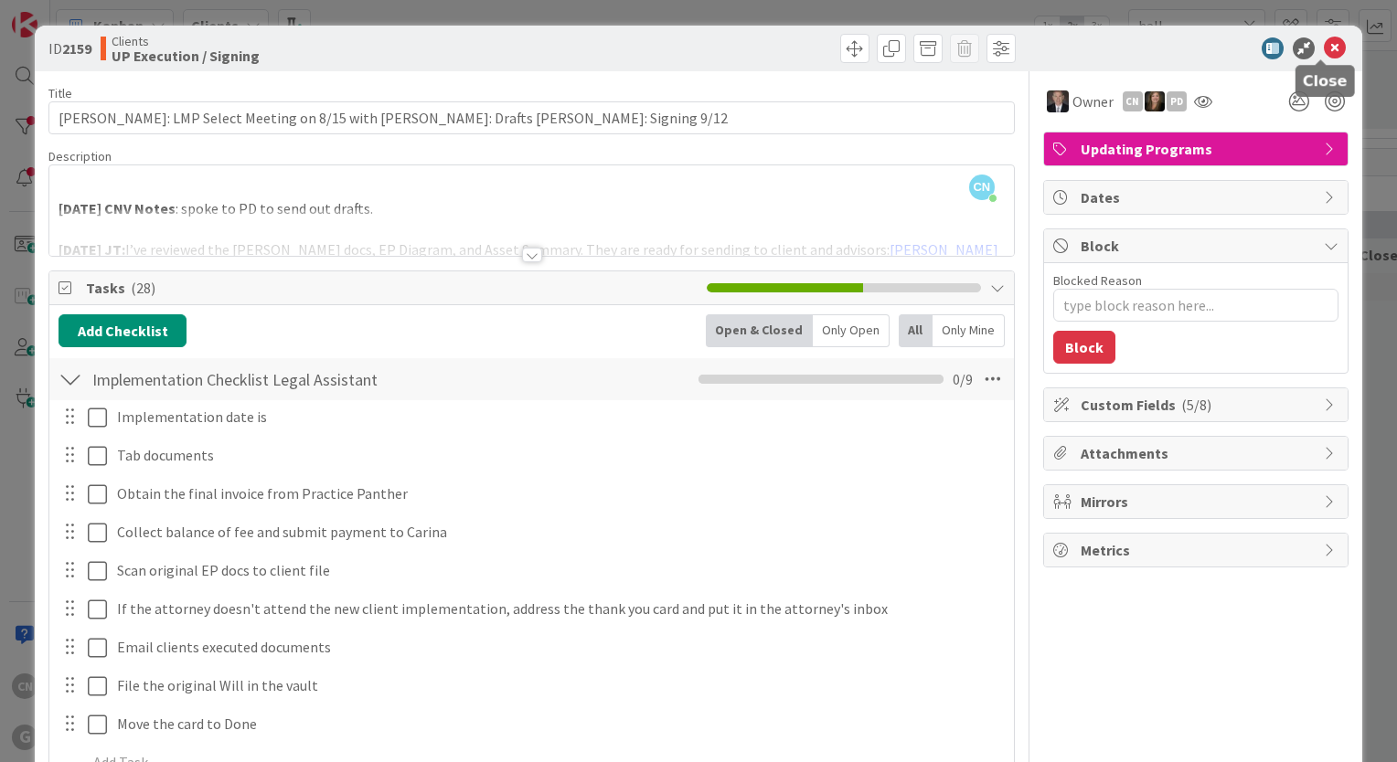
click at [1323, 45] on icon at bounding box center [1334, 48] width 22 height 22
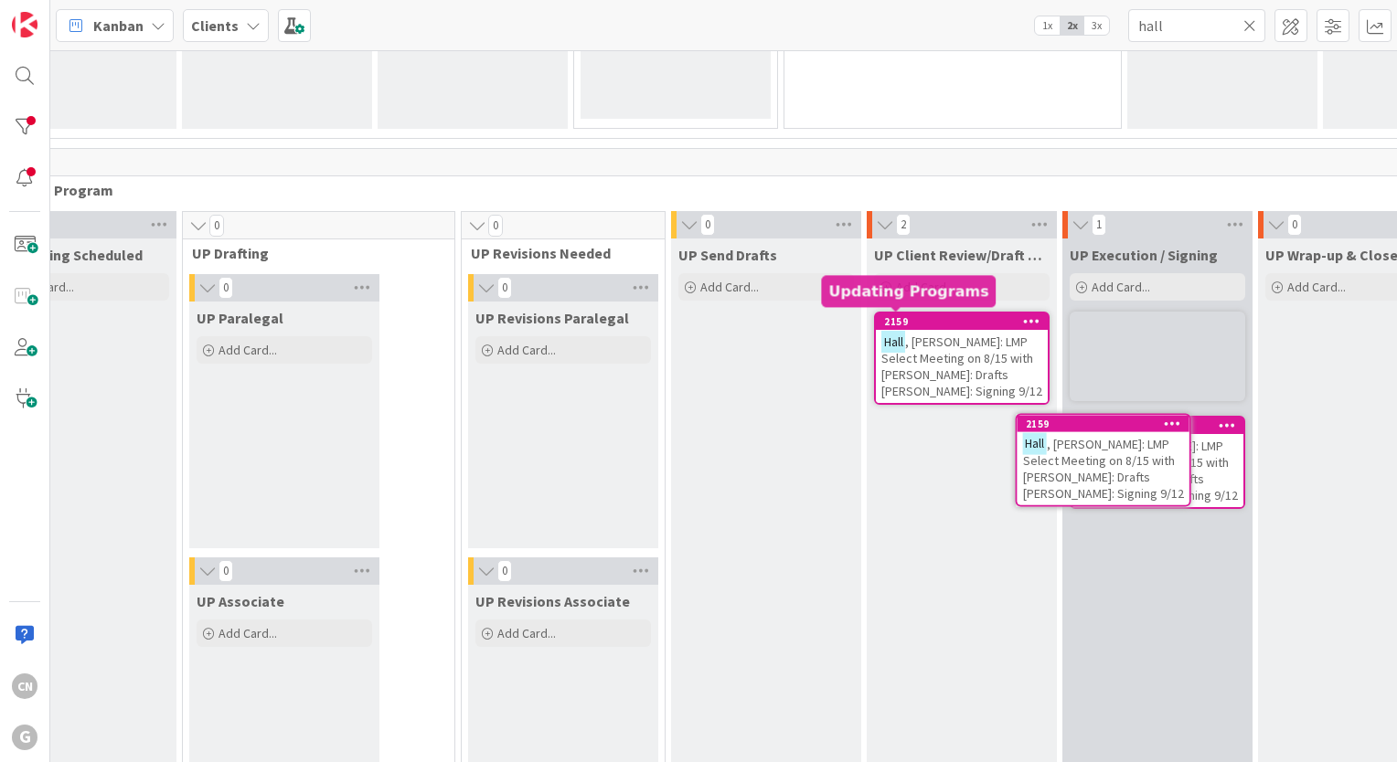
scroll to position [2529, 281]
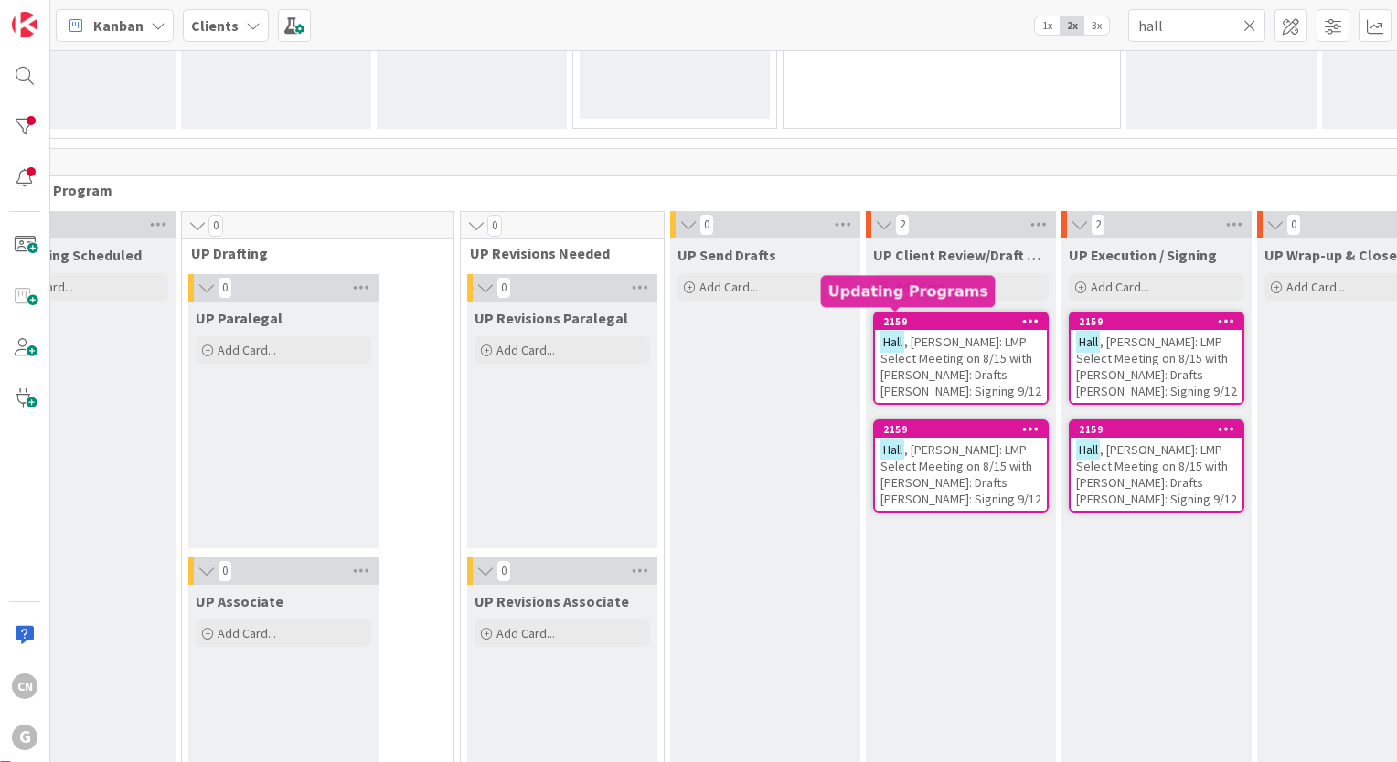
drag, startPoint x: 872, startPoint y: 324, endPoint x: 1066, endPoint y: 426, distance: 218.7
click at [1078, 426] on div "2159" at bounding box center [1160, 429] width 164 height 13
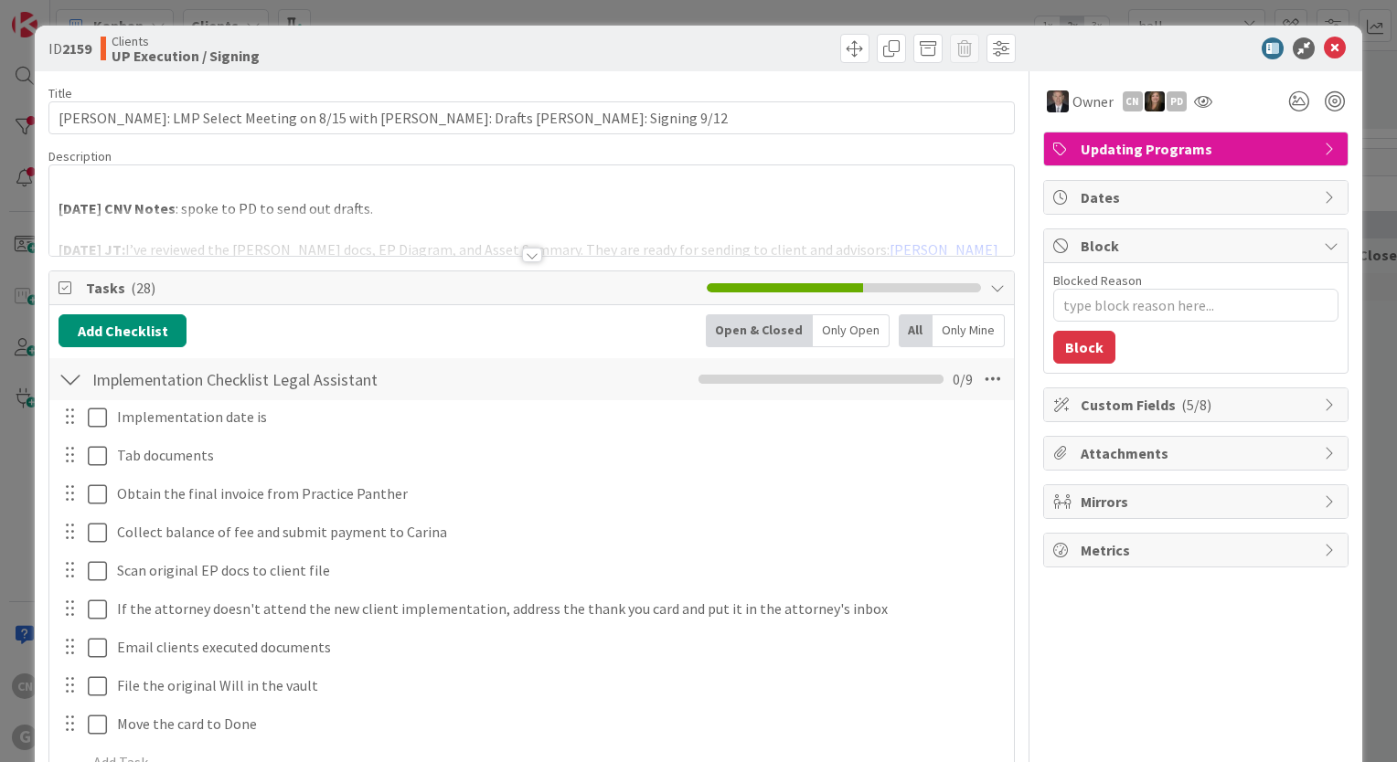
type textarea "x"
drag, startPoint x: 1318, startPoint y: 48, endPoint x: 1310, endPoint y: 90, distance: 42.8
click at [1323, 47] on icon at bounding box center [1334, 48] width 22 height 22
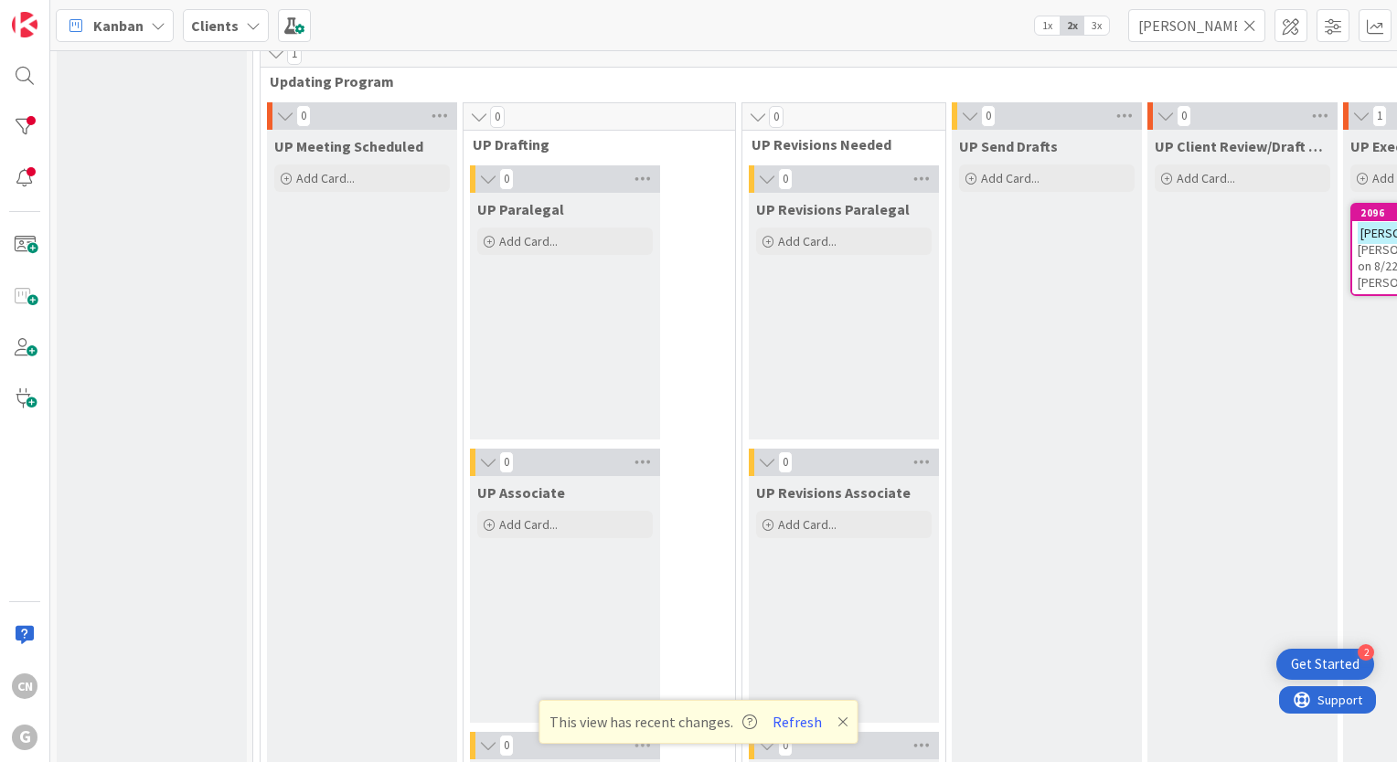
scroll to position [2639, 0]
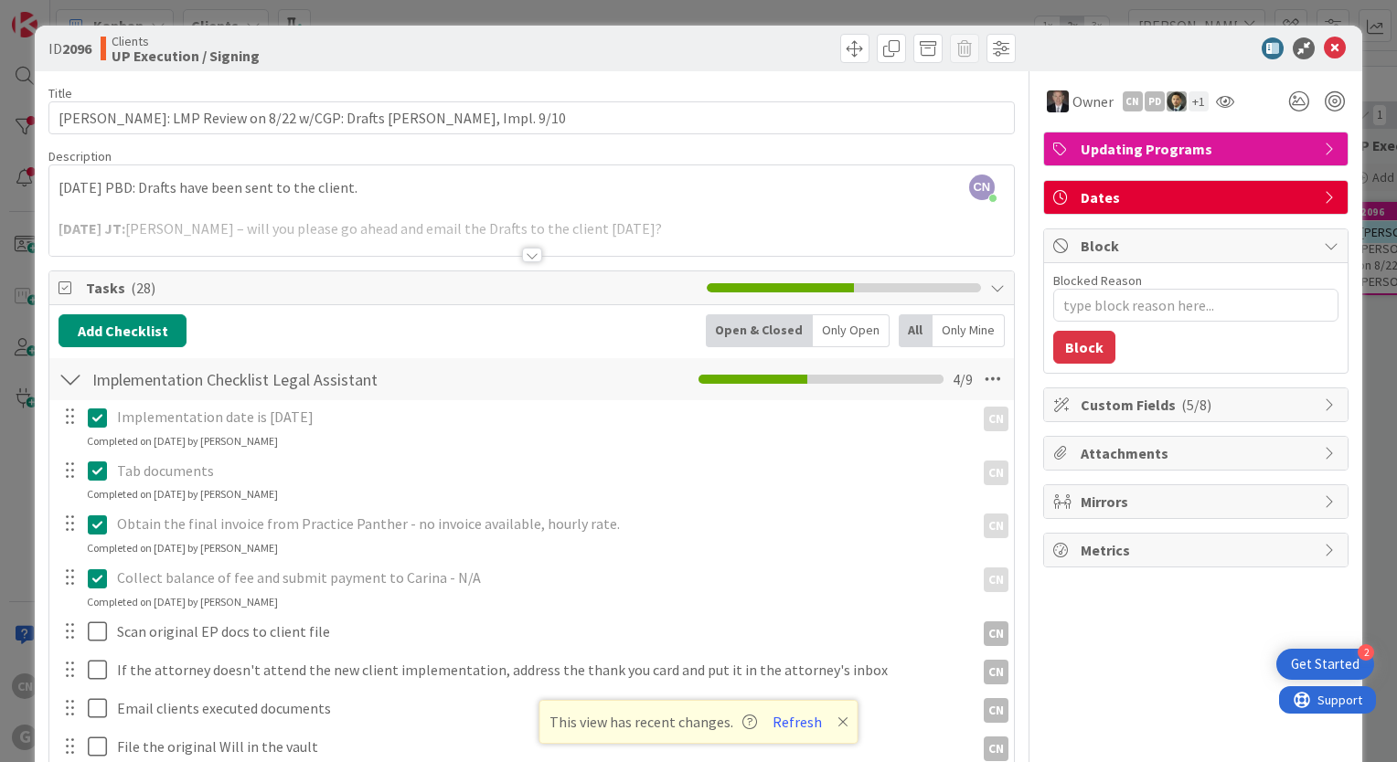
click at [526, 257] on div at bounding box center [532, 255] width 20 height 15
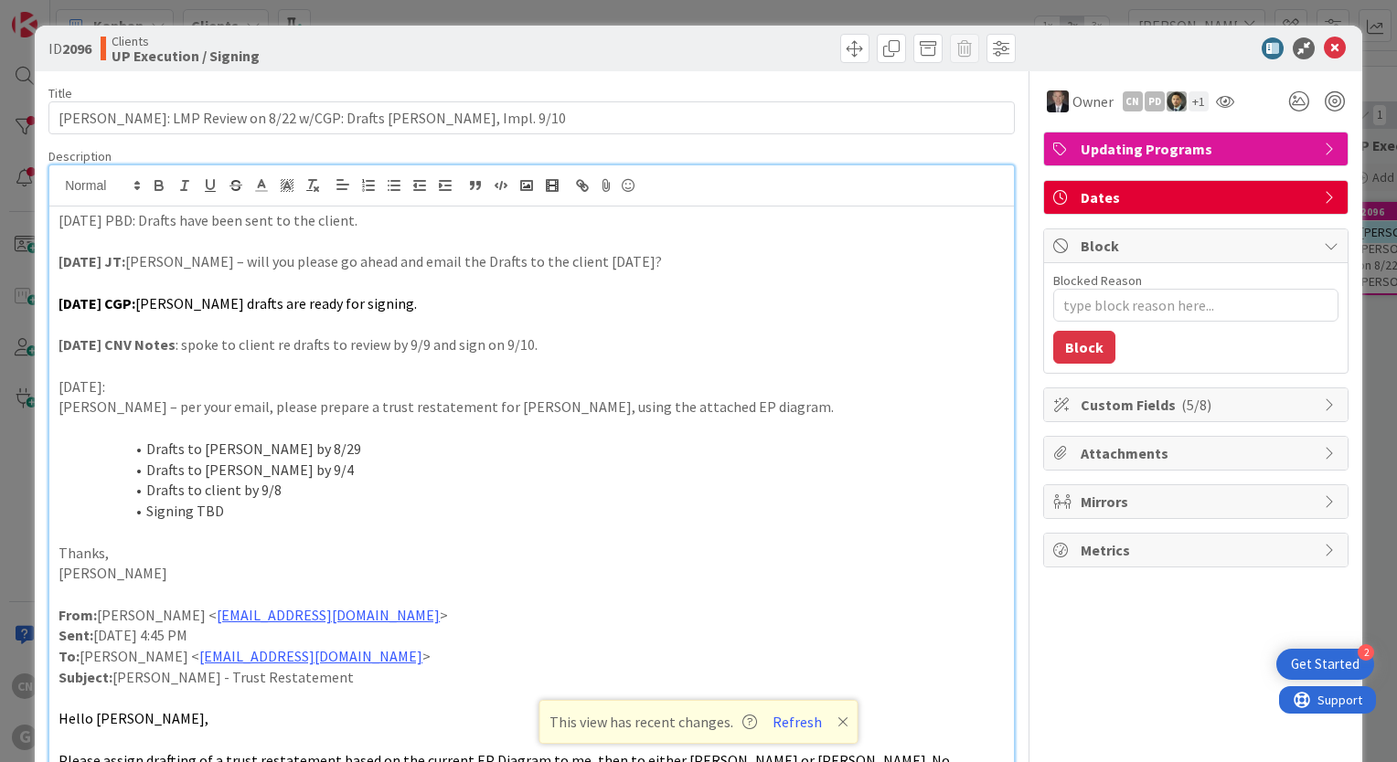
click at [58, 218] on p "[DATE] PBD: Drafts have been sent to the client." at bounding box center [531, 220] width 946 height 21
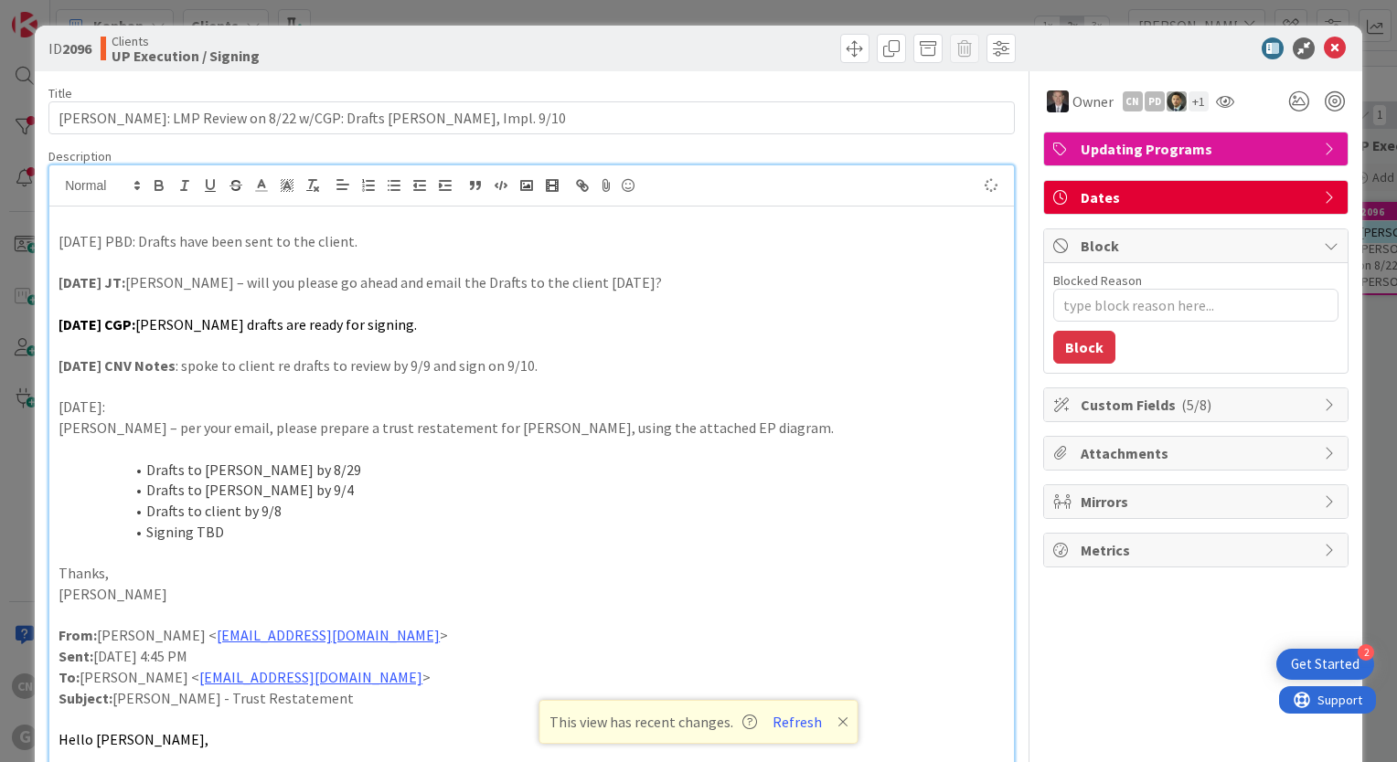
type textarea "x"
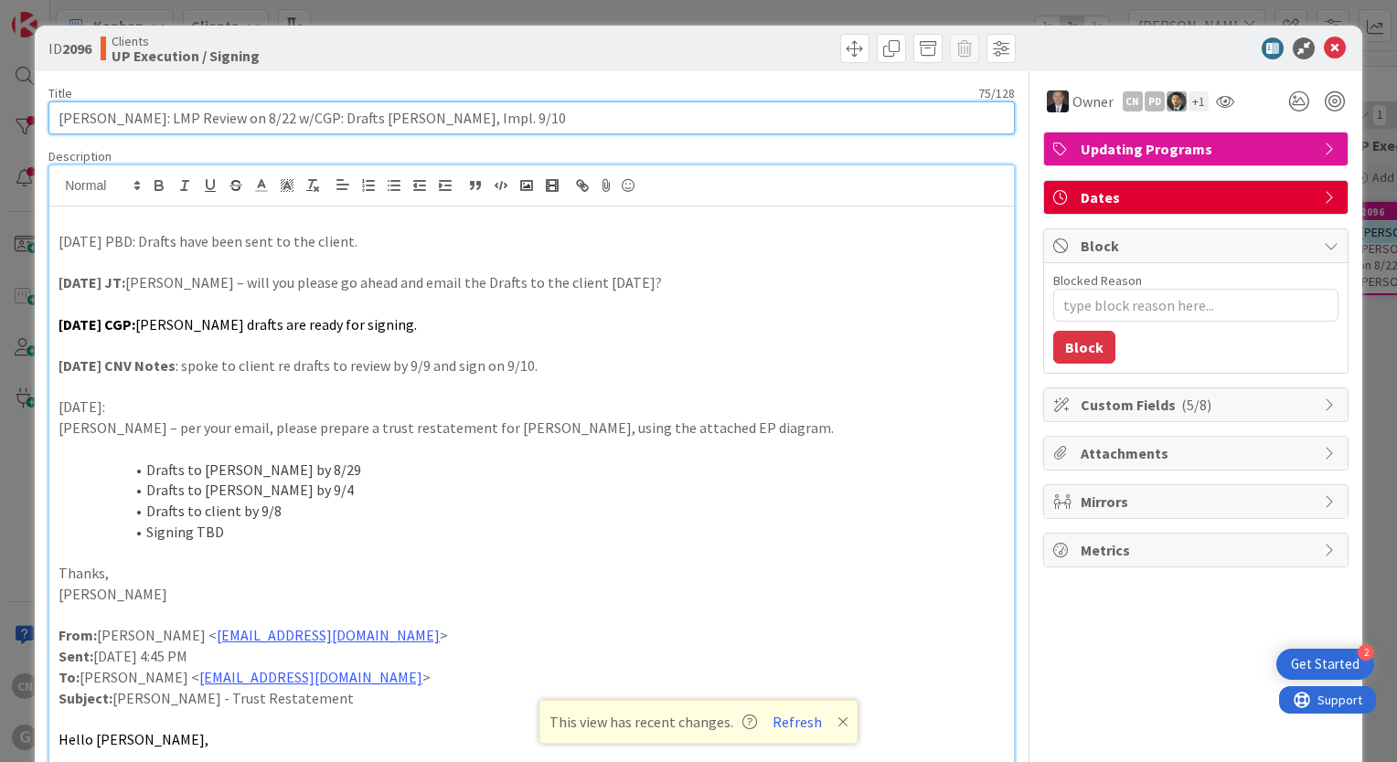
drag, startPoint x: 151, startPoint y: 123, endPoint x: 0, endPoint y: 150, distance: 153.1
click at [2, 143] on div "ID 2096 Clients UP Execution / Signing Title 75 / 128 [PERSON_NAME]: LMP Review…" at bounding box center [698, 381] width 1397 height 762
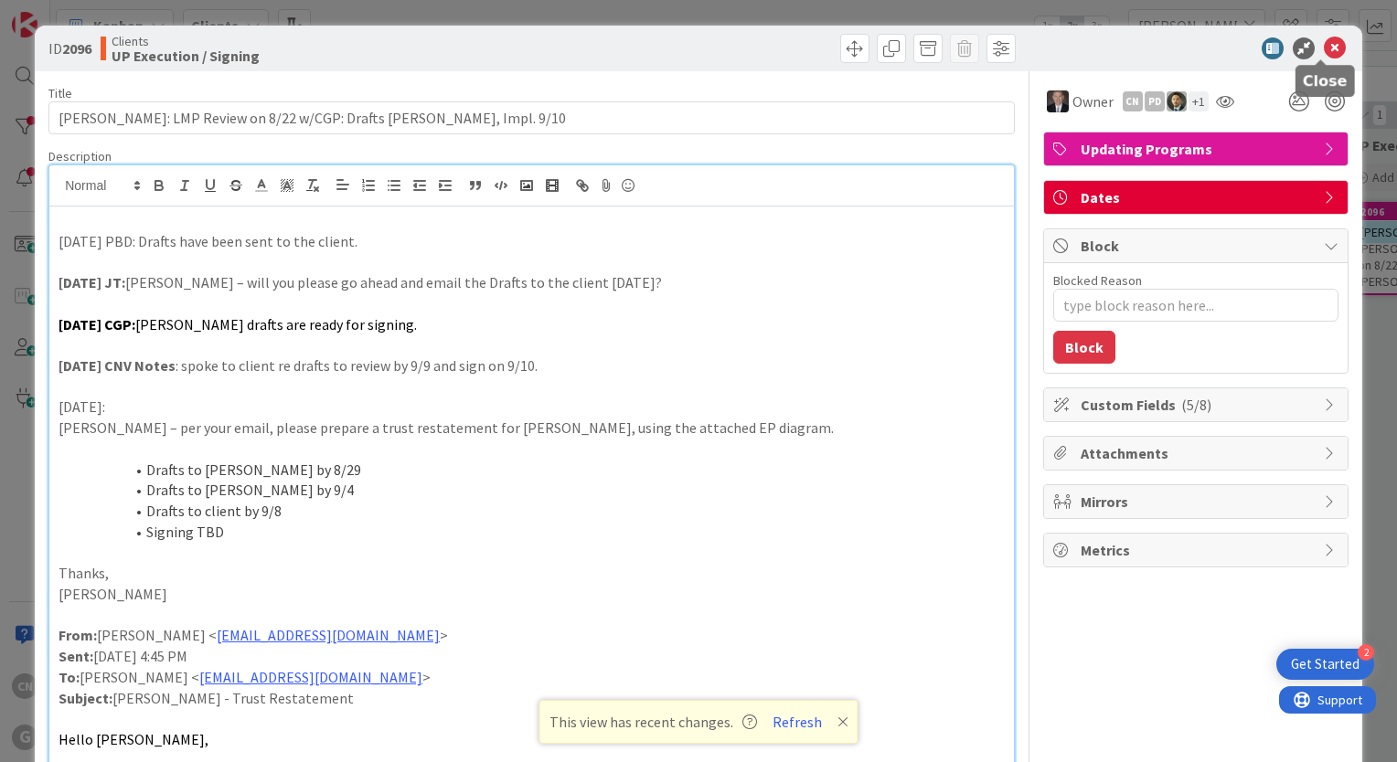
click at [1323, 43] on icon at bounding box center [1334, 48] width 22 height 22
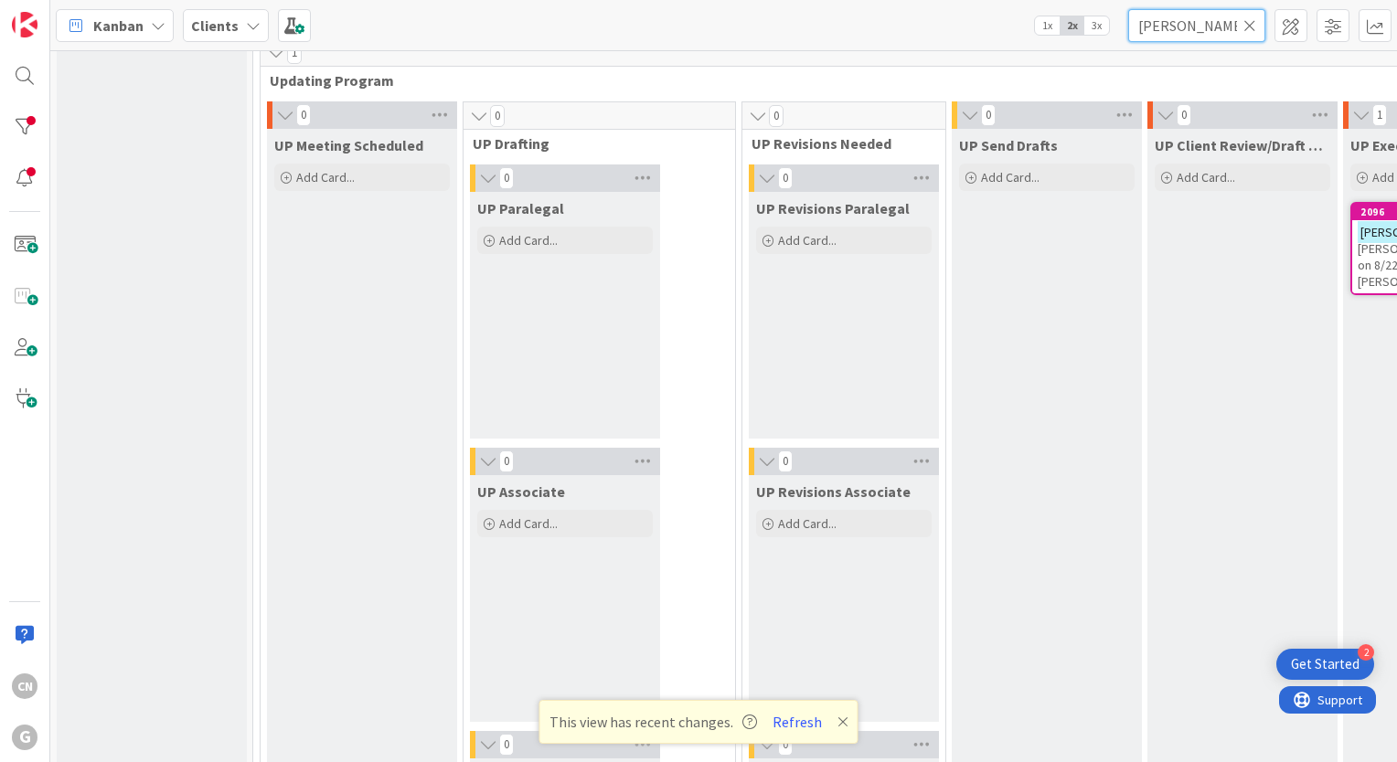
drag, startPoint x: 1195, startPoint y: 37, endPoint x: 1046, endPoint y: 42, distance: 149.1
click at [1054, 48] on div "Kanban Clients 1x 2x 3x [PERSON_NAME]" at bounding box center [723, 25] width 1346 height 50
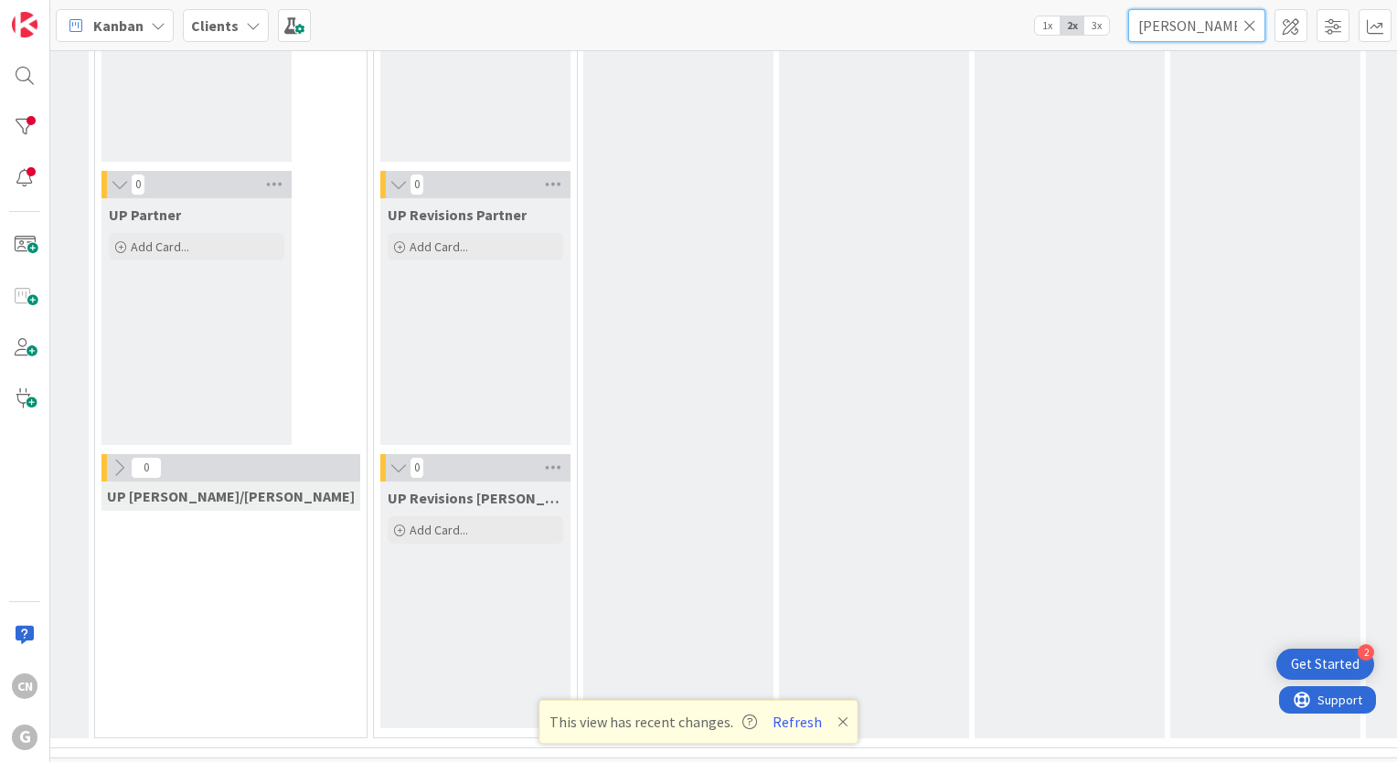
scroll to position [3214, 368]
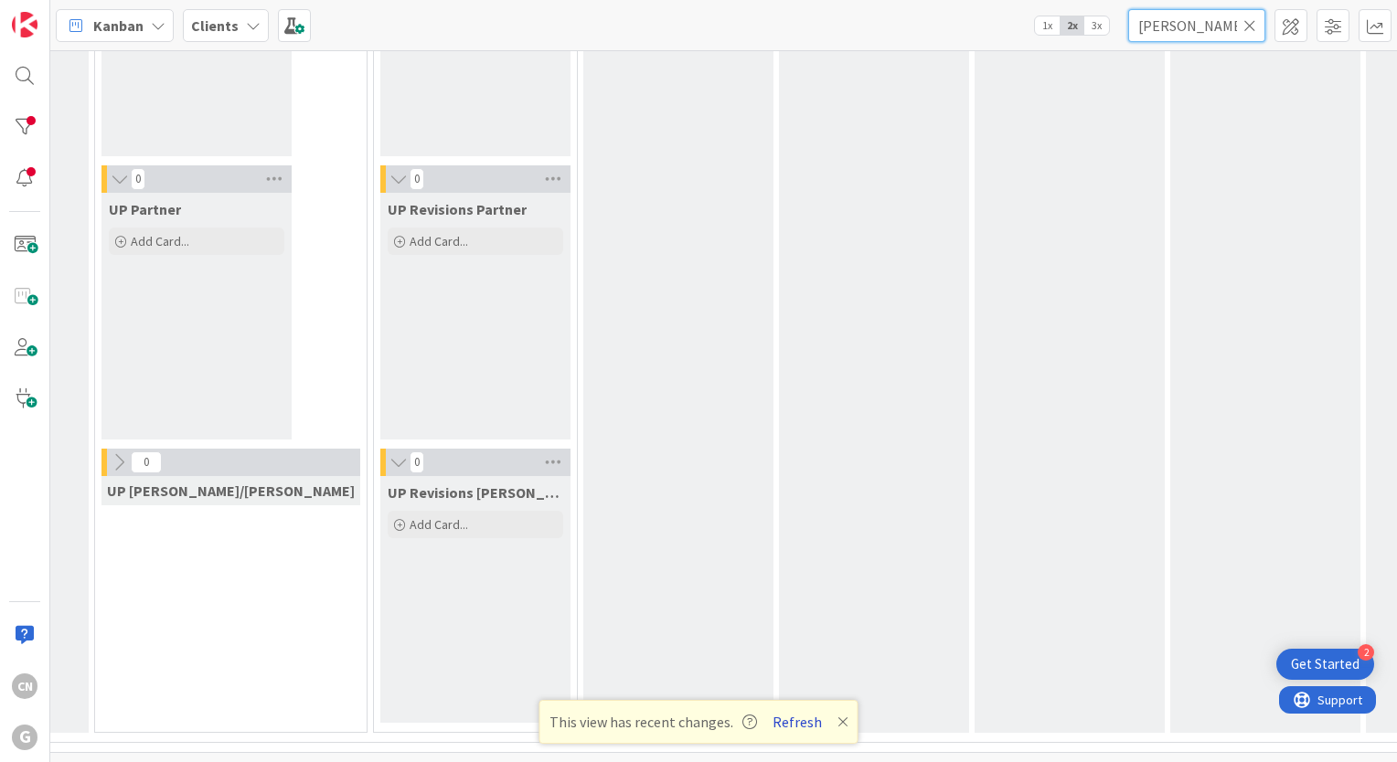
type input "[PERSON_NAME]"
click at [793, 729] on button "Refresh" at bounding box center [797, 722] width 62 height 24
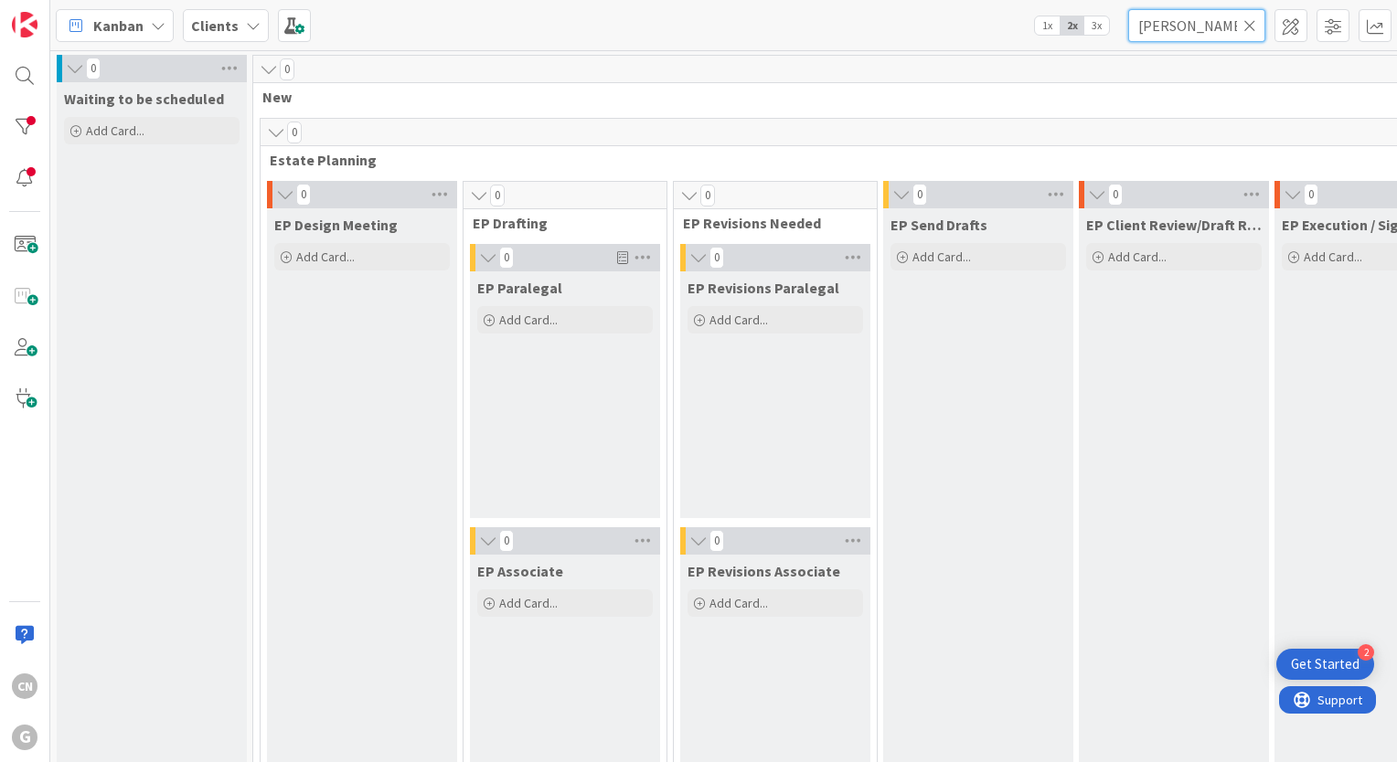
drag, startPoint x: 1164, startPoint y: 29, endPoint x: 1083, endPoint y: 24, distance: 81.5
click at [1089, 27] on div "Kanban Clients 1x 2x 3x [PERSON_NAME]" at bounding box center [723, 25] width 1346 height 50
type input "hall"
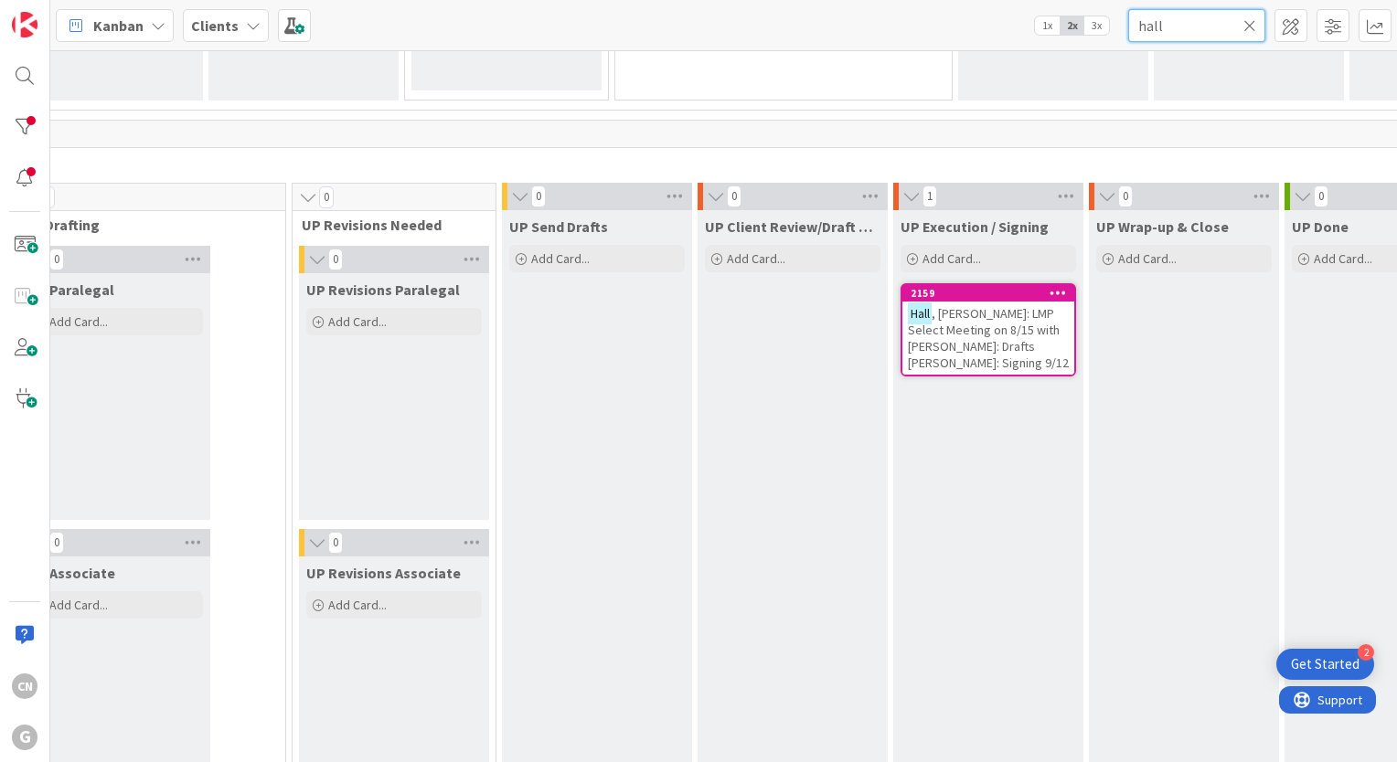
scroll to position [2557, 583]
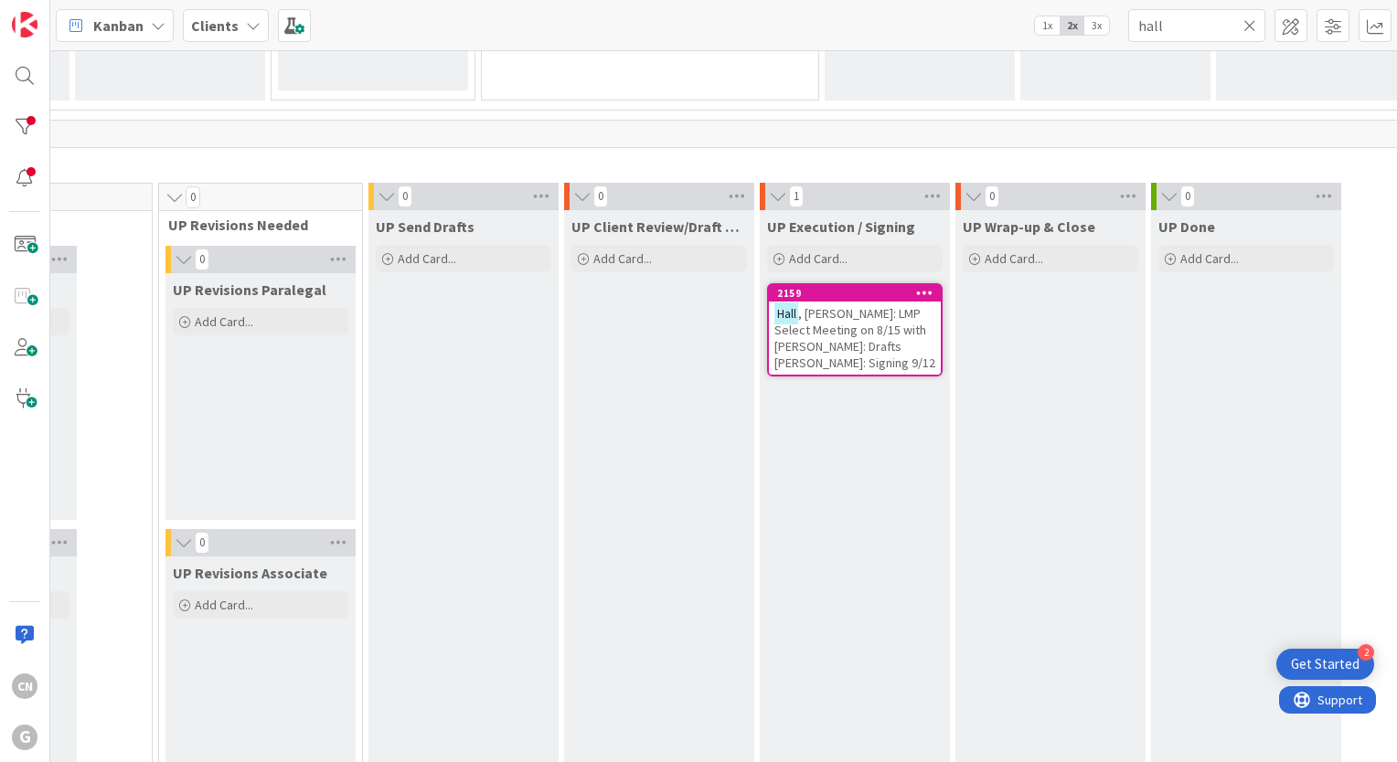
click at [774, 332] on span ", [PERSON_NAME]: LMP Select Meeting on 8/15 with [PERSON_NAME]: Drafts [PERSON_…" at bounding box center [854, 338] width 161 height 66
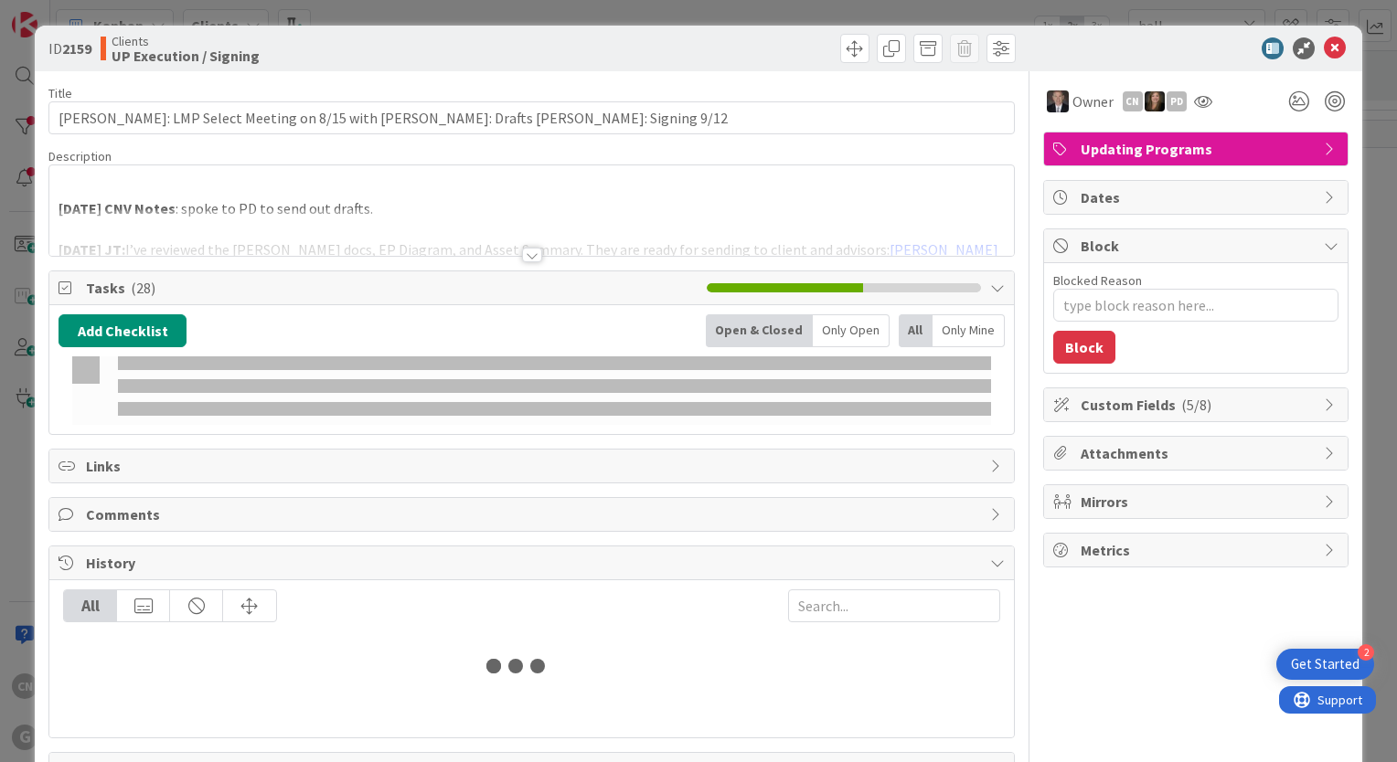
type textarea "x"
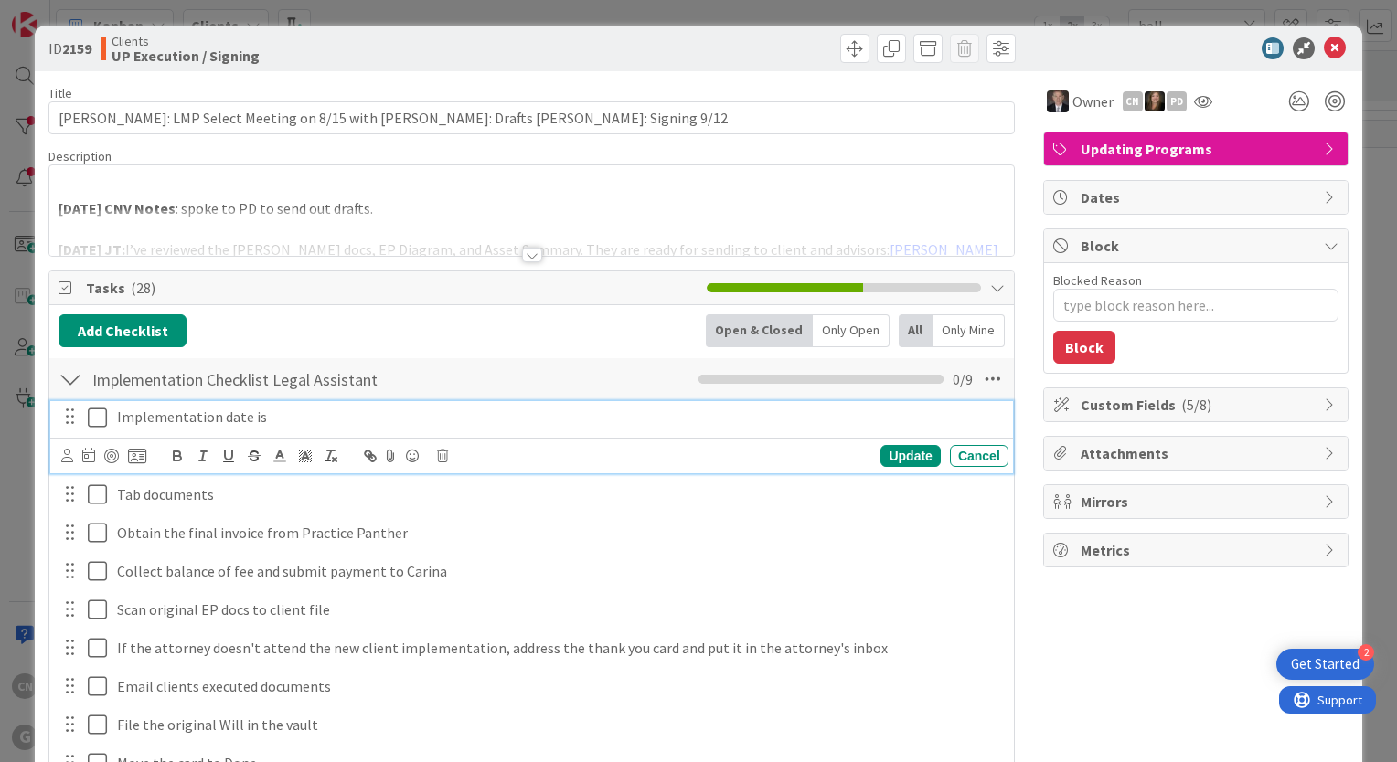
click at [303, 418] on p "Implementation date is" at bounding box center [559, 417] width 884 height 21
click at [91, 412] on icon at bounding box center [97, 418] width 19 height 22
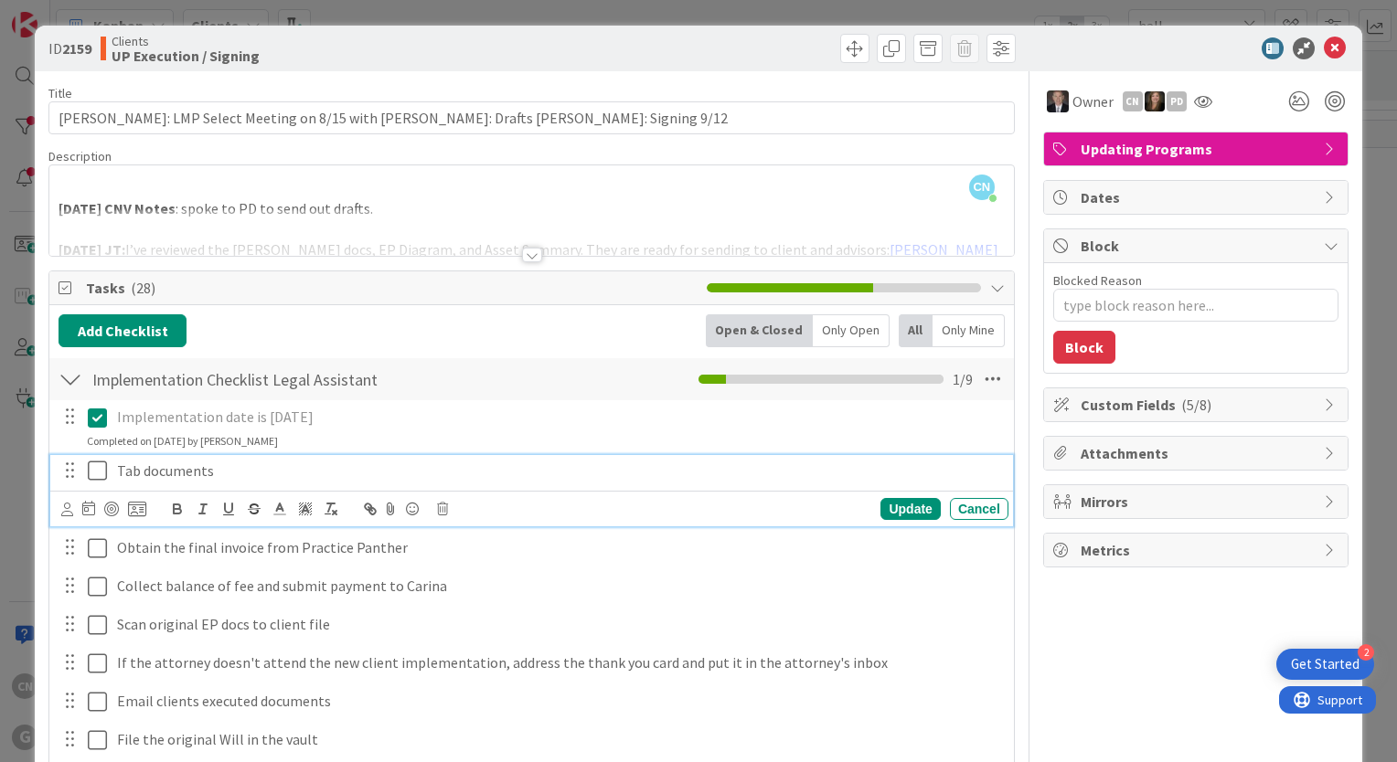
click at [94, 473] on icon at bounding box center [97, 471] width 19 height 22
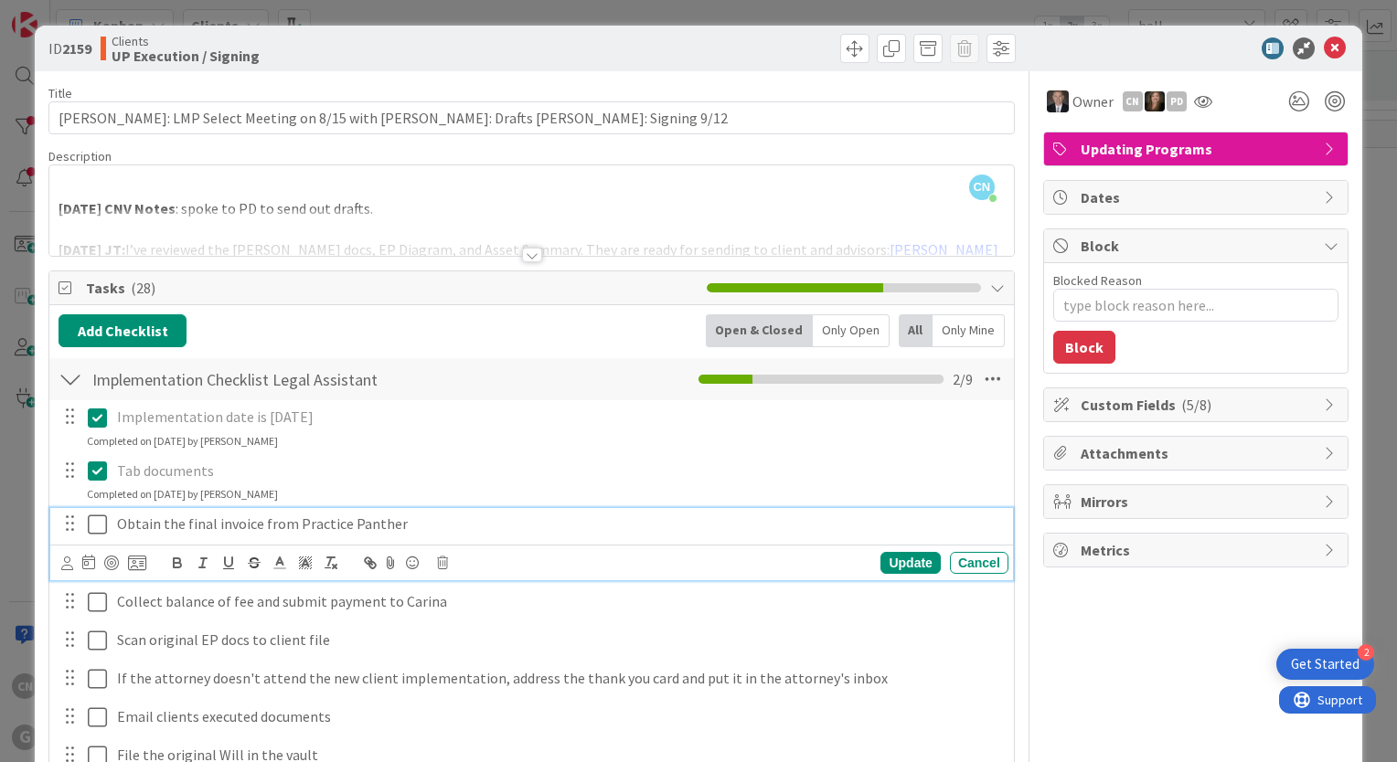
click at [100, 526] on icon at bounding box center [97, 525] width 19 height 22
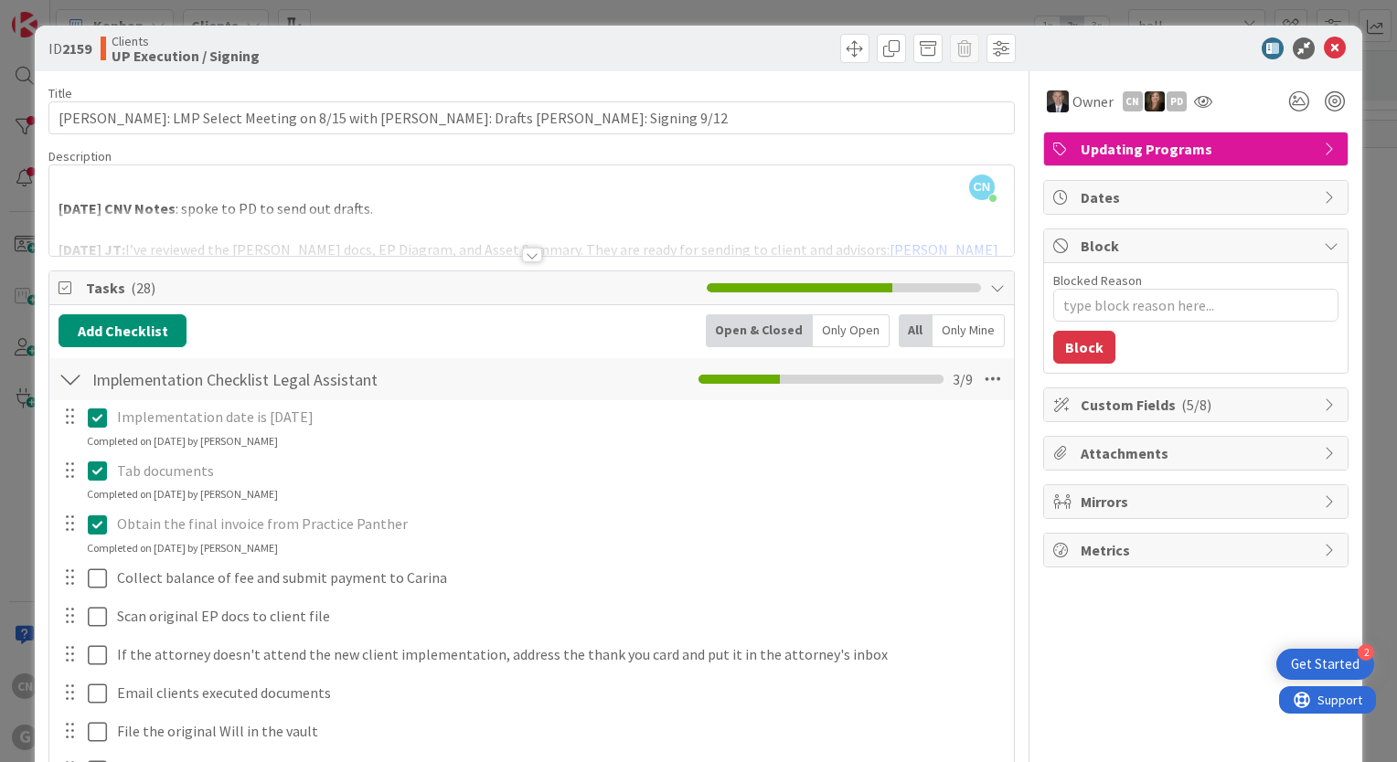
type textarea "x"
